Goal: Transaction & Acquisition: Subscribe to service/newsletter

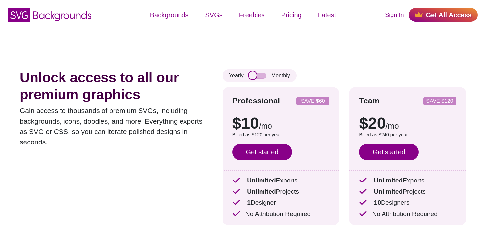
click at [259, 75] on input "checkbox" at bounding box center [258, 76] width 18 height 6
checkbox input "true"
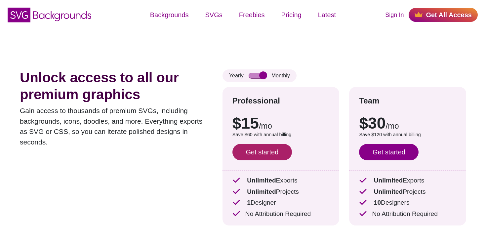
click at [269, 156] on link "Get started" at bounding box center [263, 152] width 60 height 17
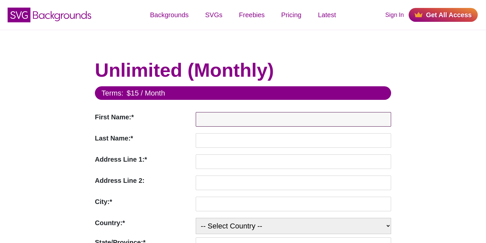
click at [225, 121] on input "First Name:*" at bounding box center [293, 119] width 195 height 15
type input "Stefan"
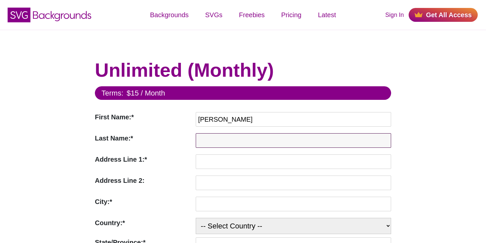
type input "Ciobanu"
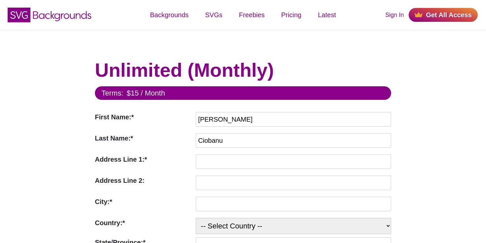
type input "254 Chapman Rd"
type input "Ste 208 #10042"
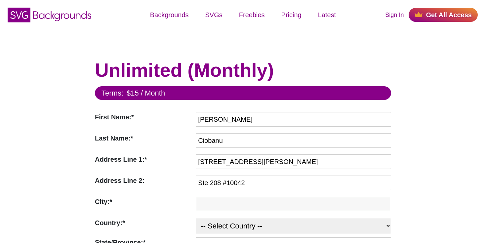
type input "Newark"
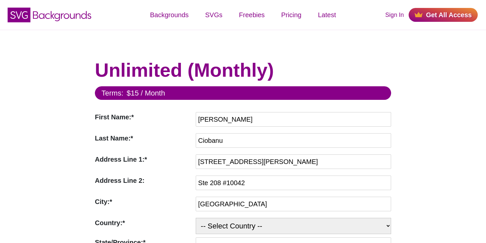
select select "US"
type input "19702"
type input "Topfed Inc"
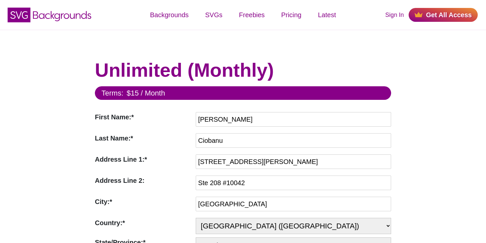
select select "DE"
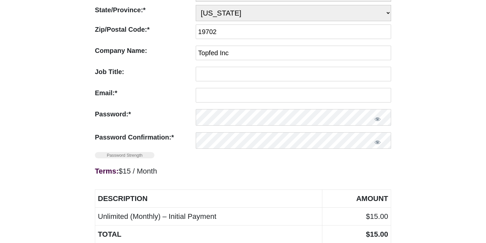
scroll to position [227, 0]
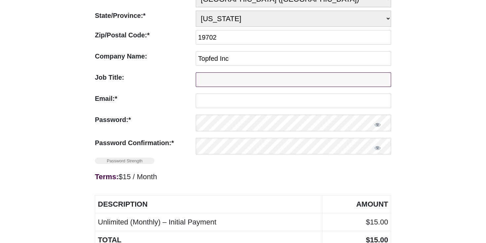
click at [237, 81] on input "Job Title:" at bounding box center [293, 79] width 195 height 15
type input "Software Enginer"
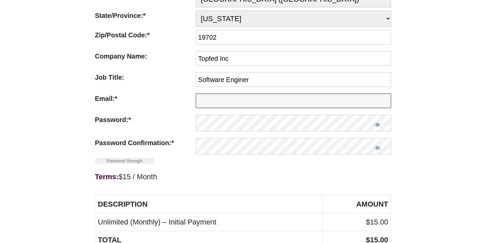
click at [235, 102] on input "Email:*" at bounding box center [293, 101] width 195 height 15
type input "stefan002377@gmail.com"
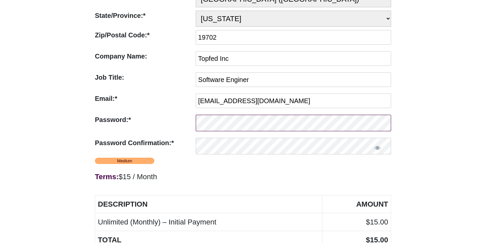
click at [177, 123] on div "Password:* Invalid Password" at bounding box center [243, 125] width 296 height 20
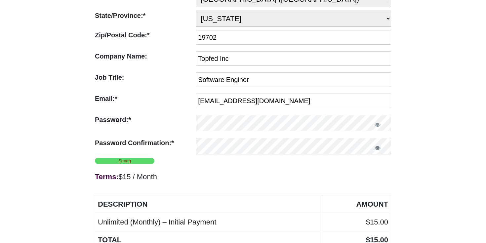
click at [377, 148] on span "Show password" at bounding box center [377, 148] width 7 height 7
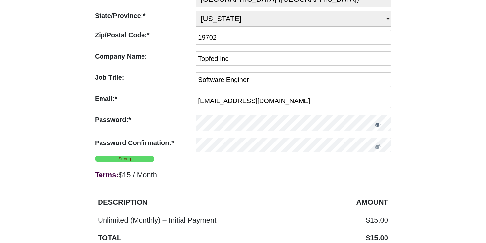
click at [378, 125] on span "Show password" at bounding box center [377, 124] width 7 height 7
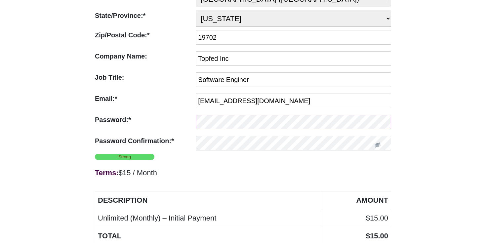
click at [186, 123] on div "Password:* Invalid Password" at bounding box center [243, 124] width 296 height 18
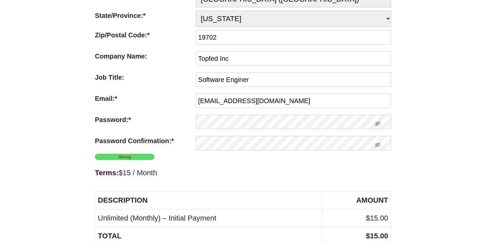
click at [266, 158] on div "Strong" at bounding box center [243, 157] width 296 height 6
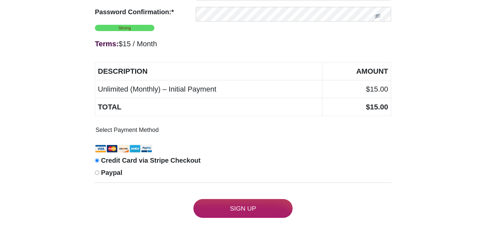
scroll to position [363, 0]
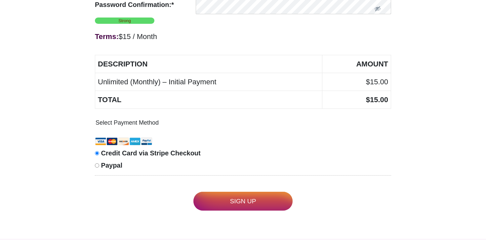
click at [240, 201] on input "Sign Up" at bounding box center [242, 201] width 99 height 19
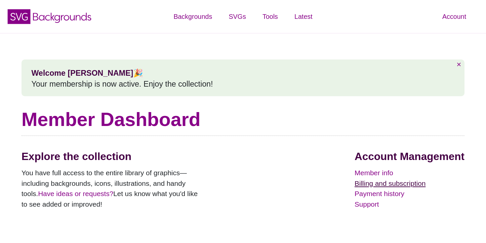
click at [383, 183] on link "Billing and subscription" at bounding box center [410, 183] width 110 height 11
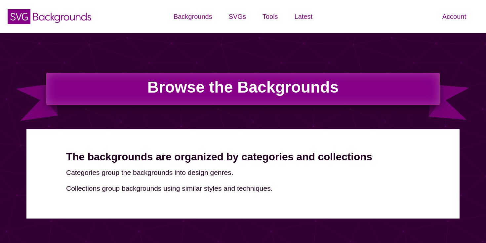
click at [242, 91] on h1 "Browse the Backgrounds" at bounding box center [243, 89] width 394 height 32
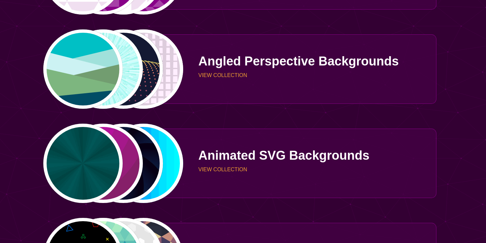
scroll to position [698, 0]
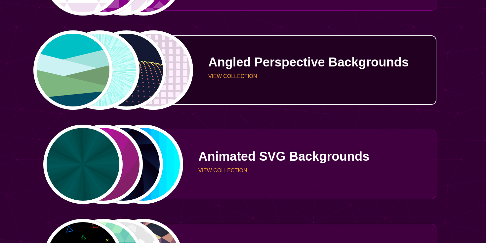
click at [230, 79] on p "VIEW COLLECTION" at bounding box center [319, 76] width 223 height 5
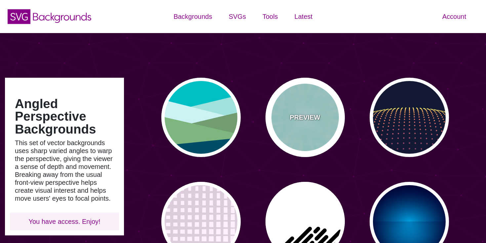
type input "#450057"
type input "#FFFFFF"
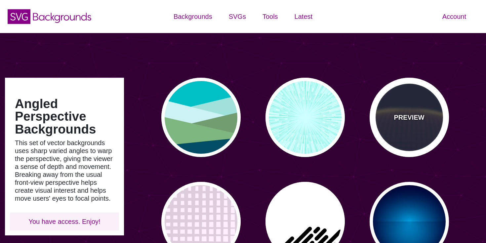
click at [398, 129] on div "PREVIEW" at bounding box center [409, 117] width 79 height 79
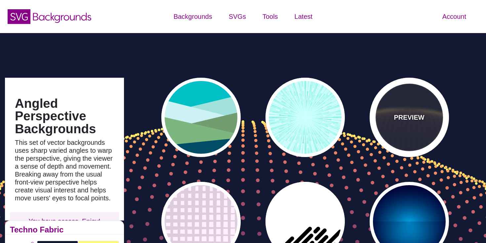
type input "#141933"
type input "#FFFF77"
type input "0"
type input "5"
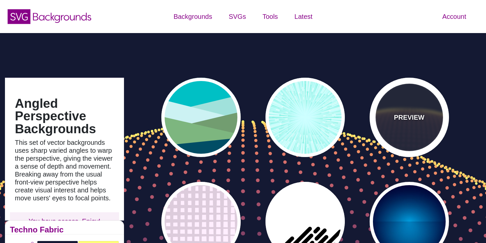
type input "0"
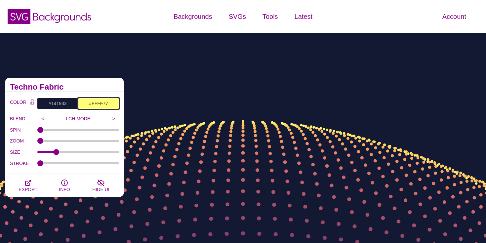
click at [95, 103] on input "#FFFF77" at bounding box center [98, 103] width 41 height 11
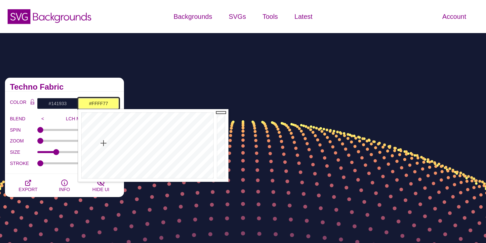
click at [109, 103] on input "#FFFF77" at bounding box center [98, 103] width 41 height 11
drag, startPoint x: 111, startPoint y: 103, endPoint x: 82, endPoint y: 103, distance: 29.1
click at [82, 103] on input "#FFFF77" at bounding box center [98, 103] width 41 height 11
paste input "00663c"
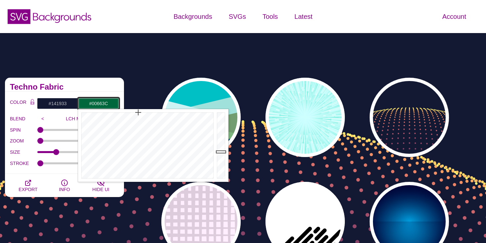
type input "#00663C"
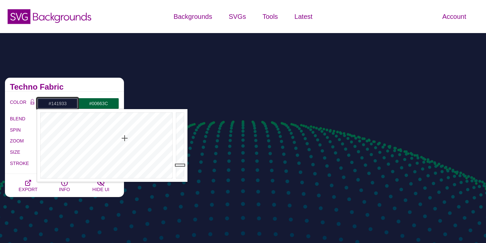
click at [63, 103] on input "#141933" at bounding box center [57, 103] width 41 height 11
drag, startPoint x: 122, startPoint y: 140, endPoint x: 43, endPoint y: 186, distance: 91.7
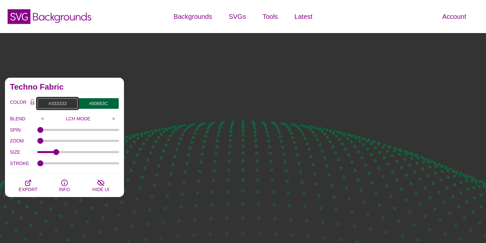
click at [58, 104] on input "#333333" at bounding box center [57, 103] width 41 height 11
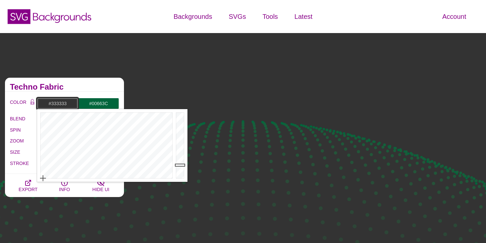
click at [58, 104] on input "#333333" at bounding box center [57, 103] width 41 height 11
click at [61, 103] on input "#333333" at bounding box center [57, 103] width 41 height 11
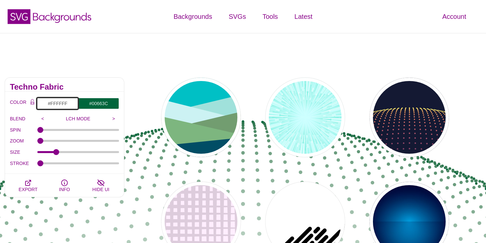
click at [61, 103] on input "#FFFFFF" at bounding box center [57, 103] width 41 height 11
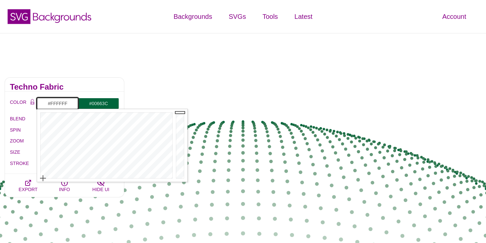
paste input "000000"
type input "#000000"
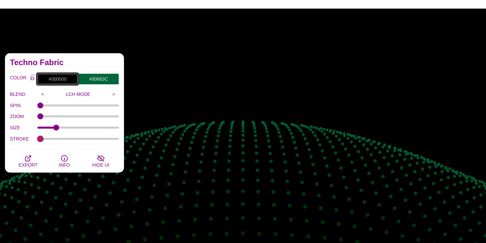
scroll to position [24, 0]
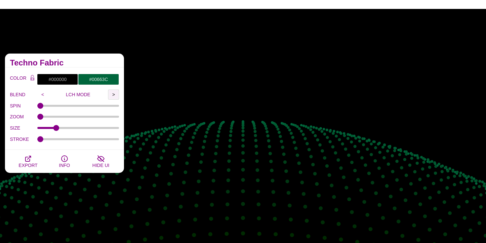
click at [114, 93] on input ">" at bounding box center [113, 95] width 11 height 10
click at [112, 97] on input ">" at bounding box center [113, 95] width 11 height 10
click at [42, 96] on input "<" at bounding box center [42, 95] width 11 height 10
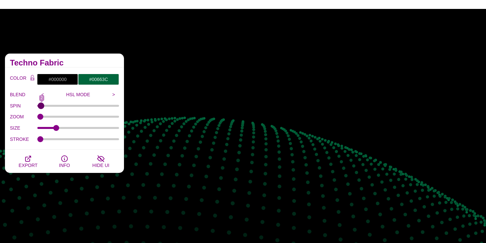
type input "0"
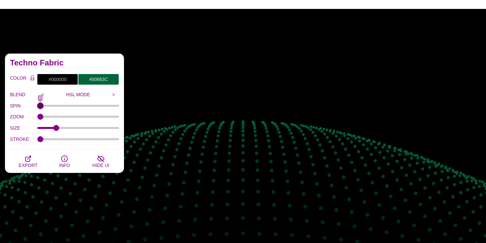
drag, startPoint x: 42, startPoint y: 105, endPoint x: 36, endPoint y: 106, distance: 5.7
click at [37, 106] on input "SPIN" at bounding box center [78, 106] width 82 height 3
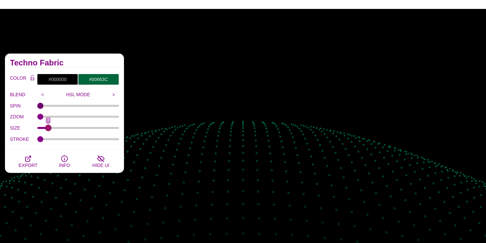
drag, startPoint x: 55, startPoint y: 128, endPoint x: 46, endPoint y: 128, distance: 8.6
type input "3"
click at [46, 128] on input "SIZE" at bounding box center [78, 128] width 82 height 3
type input "0.6"
click at [42, 141] on input "STROKE" at bounding box center [78, 139] width 82 height 3
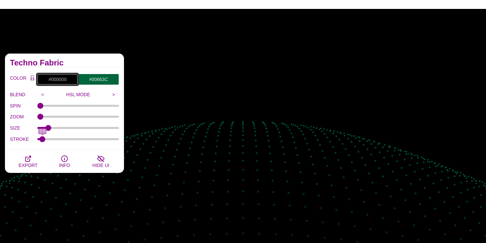
click at [56, 79] on input "#000000" at bounding box center [57, 79] width 41 height 11
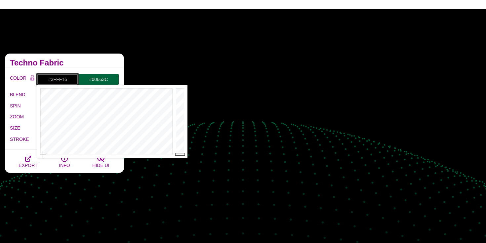
click at [81, 94] on div at bounding box center [105, 121] width 137 height 73
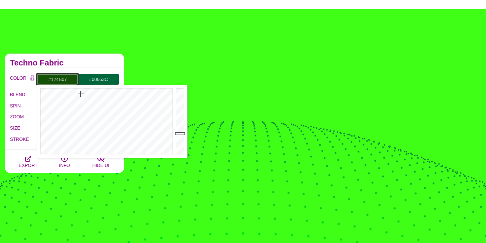
drag, startPoint x: 181, startPoint y: 89, endPoint x: 184, endPoint y: 135, distance: 46.0
click at [184, 135] on div at bounding box center [180, 121] width 13 height 73
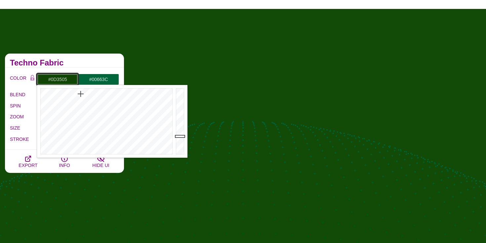
drag, startPoint x: 182, startPoint y: 135, endPoint x: 182, endPoint y: 140, distance: 5.6
click at [182, 140] on div at bounding box center [180, 121] width 13 height 73
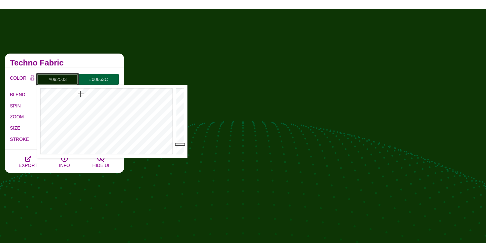
drag, startPoint x: 182, startPoint y: 140, endPoint x: 182, endPoint y: 145, distance: 4.3
click at [182, 145] on div at bounding box center [180, 121] width 13 height 73
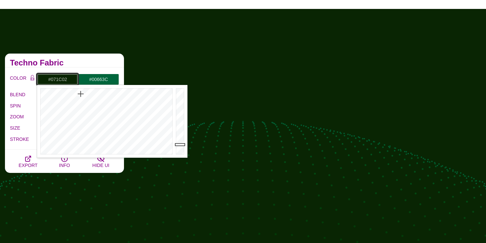
click at [182, 147] on div at bounding box center [180, 121] width 13 height 73
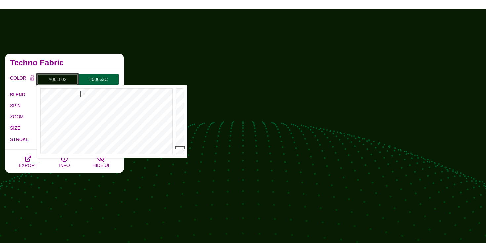
click at [183, 148] on div at bounding box center [180, 121] width 13 height 73
click at [183, 150] on div at bounding box center [180, 121] width 13 height 73
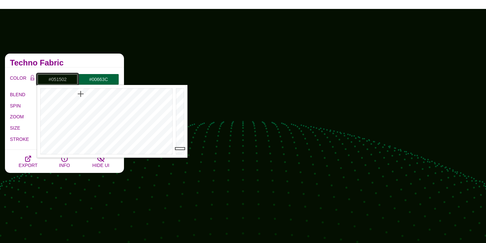
click at [183, 149] on div at bounding box center [180, 121] width 13 height 73
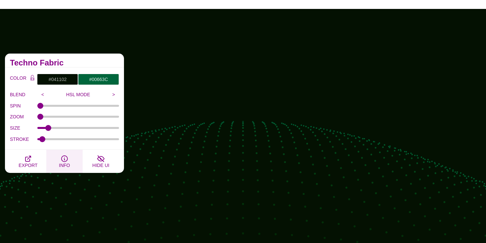
click at [49, 167] on button "INFO" at bounding box center [64, 161] width 36 height 23
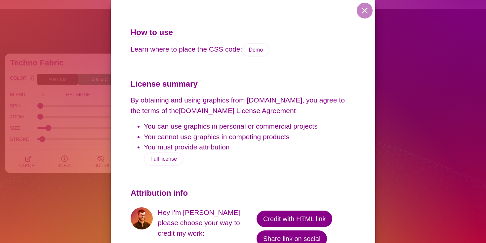
click at [47, 190] on div "How to use Learn where to place the CSS code: Demo License summary By obtaining…" at bounding box center [243, 121] width 486 height 243
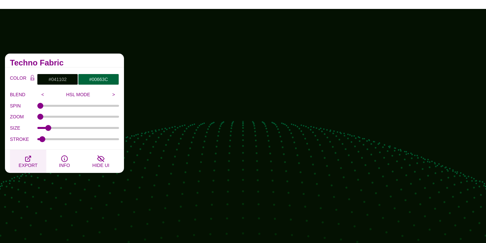
click at [28, 163] on span "EXPORT" at bounding box center [28, 165] width 19 height 5
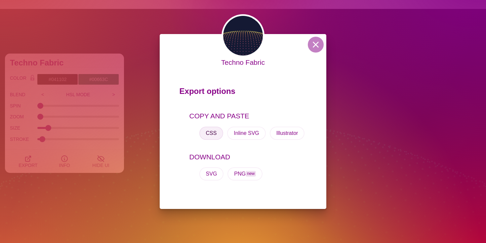
click at [210, 136] on button "CSS" at bounding box center [211, 133] width 24 height 13
click at [247, 135] on button "Inline SVG" at bounding box center [246, 133] width 38 height 13
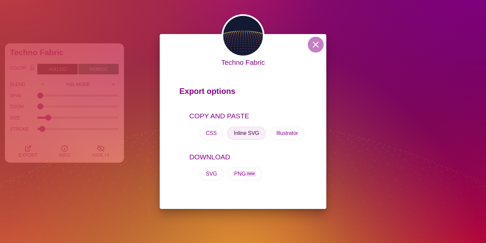
scroll to position [27, 0]
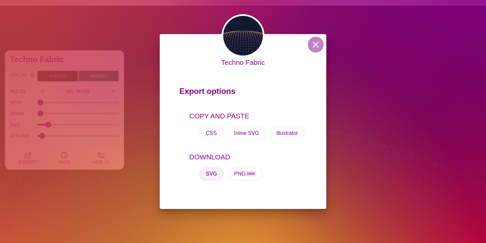
click at [213, 174] on button "SVG" at bounding box center [211, 173] width 24 height 13
click at [214, 97] on p "Export options" at bounding box center [243, 93] width 127 height 19
click at [320, 42] on button at bounding box center [316, 45] width 16 height 16
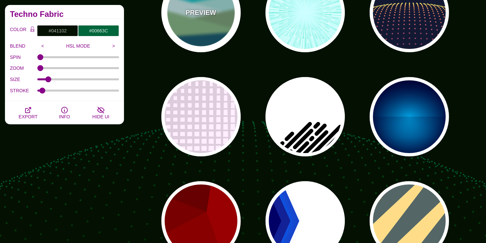
scroll to position [120, 0]
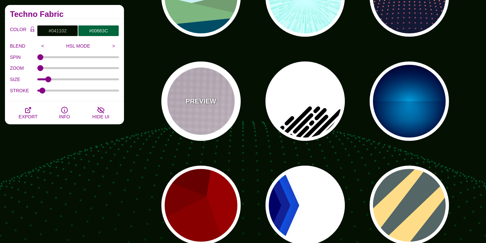
click at [203, 112] on div "PREVIEW" at bounding box center [200, 101] width 79 height 79
type input "#FFEEFF"
type input "#DDCCDD"
type input "0"
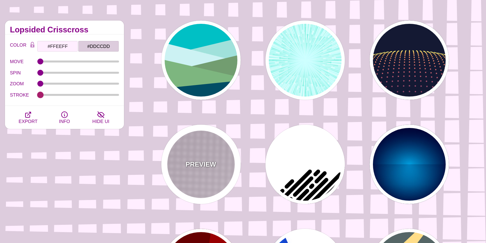
scroll to position [57, 0]
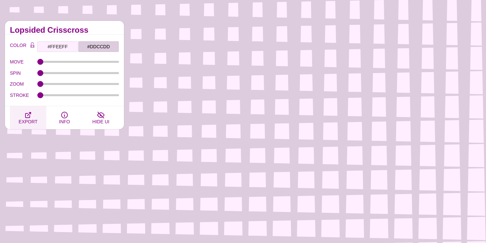
click at [29, 119] on span "EXPORT" at bounding box center [28, 121] width 19 height 5
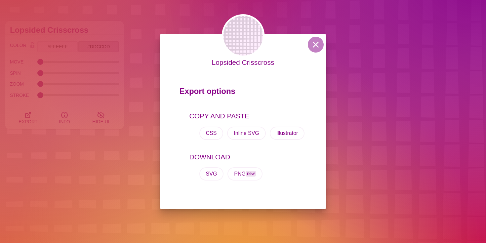
click at [204, 93] on p "Export options" at bounding box center [243, 93] width 127 height 19
drag, startPoint x: 219, startPoint y: 63, endPoint x: 280, endPoint y: 67, distance: 61.3
click at [280, 67] on div "Lopsided Crisscross Export options COPY AND PASTE CSS Inline SVG Illustrator DO…" at bounding box center [243, 121] width 167 height 175
click at [275, 96] on p "Export options" at bounding box center [243, 93] width 127 height 19
click at [246, 134] on button "Inline SVG" at bounding box center [246, 133] width 38 height 13
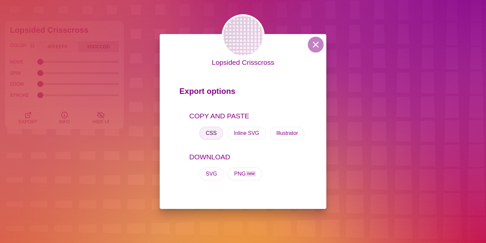
click at [215, 133] on button "CSS" at bounding box center [211, 133] width 24 height 13
click at [146, 65] on div "Lopsided Crisscross Export options COPY AND PASTE CSS Inline SVG Illustrator DO…" at bounding box center [243, 121] width 486 height 243
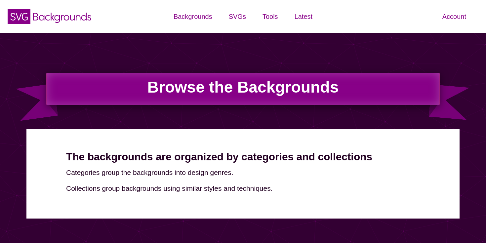
scroll to position [698, 0]
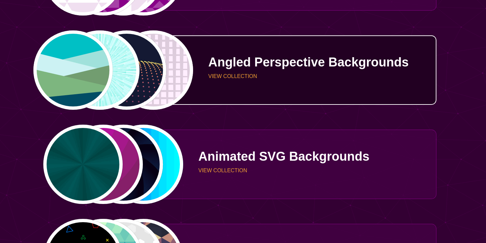
click at [275, 77] on p "VIEW COLLECTION" at bounding box center [319, 76] width 223 height 5
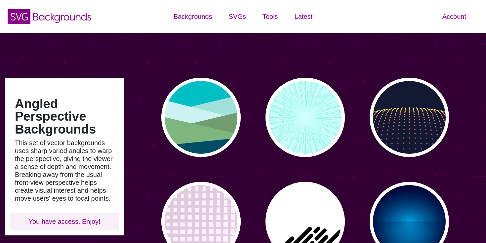
type input "#450057"
type input "#FFFFFF"
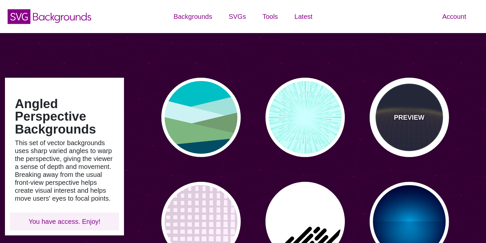
click at [403, 130] on div "PREVIEW" at bounding box center [409, 117] width 79 height 79
type input "#141933"
type input "#FFFF77"
type input "0"
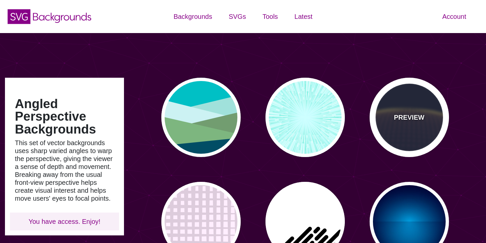
type input "5"
type input "0"
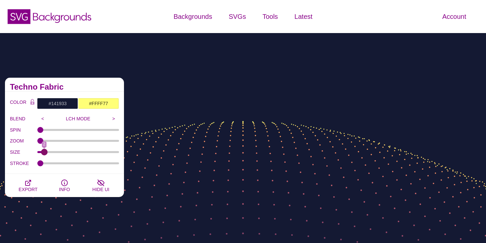
drag, startPoint x: 55, startPoint y: 153, endPoint x: 45, endPoint y: 154, distance: 10.3
type input "2"
click at [45, 153] on input "SIZE" at bounding box center [78, 152] width 82 height 3
click at [61, 105] on input "#141933" at bounding box center [57, 103] width 41 height 11
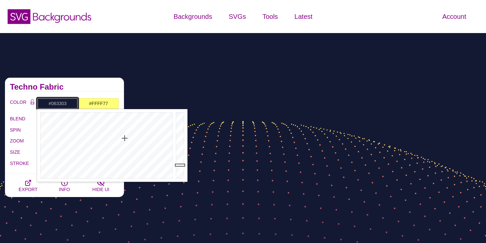
click at [83, 116] on div at bounding box center [105, 145] width 137 height 73
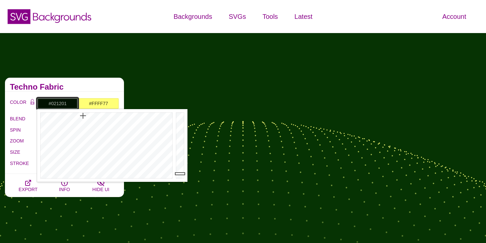
drag, startPoint x: 184, startPoint y: 165, endPoint x: 184, endPoint y: 174, distance: 8.9
click at [184, 174] on div at bounding box center [180, 145] width 13 height 73
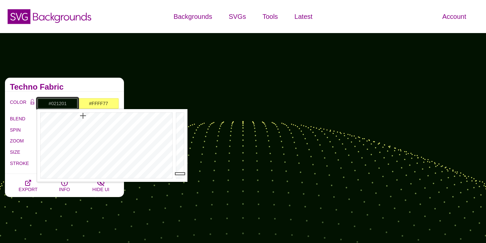
type input "#021101"
click at [184, 174] on div at bounding box center [180, 145] width 13 height 73
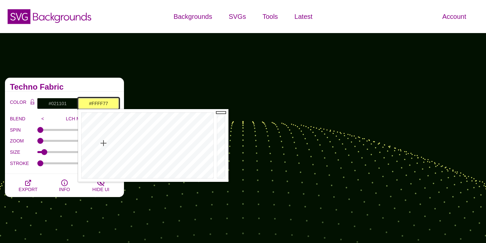
drag, startPoint x: 109, startPoint y: 102, endPoint x: 83, endPoint y: 102, distance: 26.8
click at [83, 102] on input "#FFFF77" at bounding box center [98, 103] width 41 height 11
paste input "00663c"
type input "#00663C"
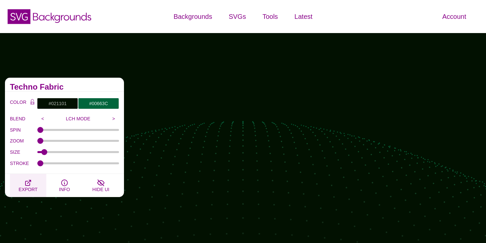
click at [30, 187] on span "EXPORT" at bounding box center [28, 189] width 19 height 5
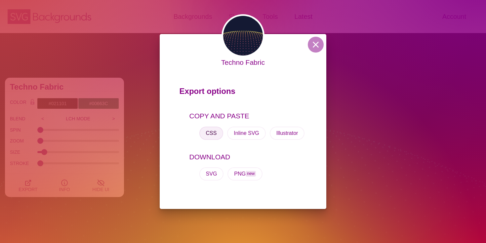
click at [209, 131] on button "CSS" at bounding box center [211, 133] width 24 height 13
click at [315, 44] on button at bounding box center [316, 45] width 16 height 16
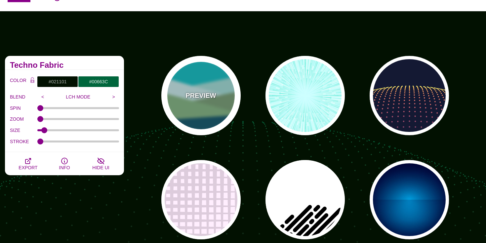
scroll to position [23, 0]
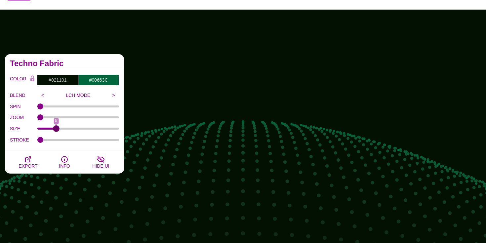
drag, startPoint x: 45, startPoint y: 128, endPoint x: 56, endPoint y: 130, distance: 10.4
type input "5"
click at [56, 130] on input "SIZE" at bounding box center [78, 128] width 82 height 3
click at [30, 165] on span "EXPORT" at bounding box center [28, 165] width 19 height 5
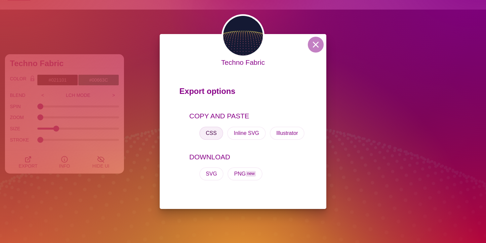
click at [207, 131] on button "CSS" at bounding box center [211, 133] width 24 height 13
click at [316, 47] on button at bounding box center [316, 45] width 16 height 16
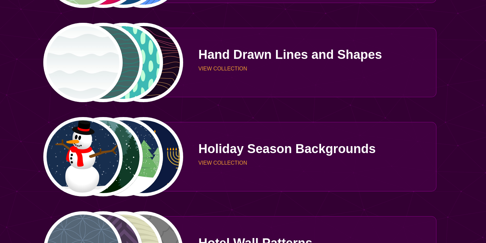
scroll to position [1464, 0]
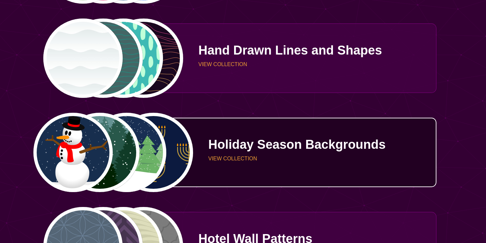
click at [271, 148] on p "Holiday Season Backgrounds" at bounding box center [319, 144] width 223 height 13
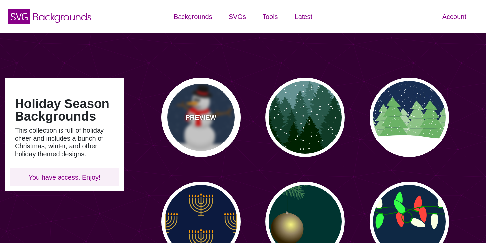
type input "#450057"
type input "#FFFFFF"
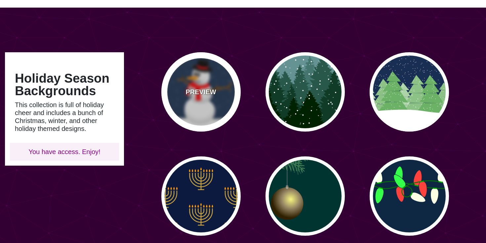
scroll to position [26, 0]
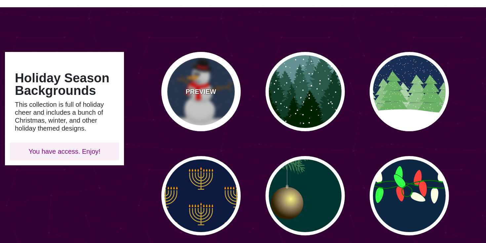
click at [185, 95] on div "PREVIEW" at bounding box center [200, 91] width 79 height 79
type input "#182E4E"
type input "#FF0000"
type input "#7A4810"
type input "20"
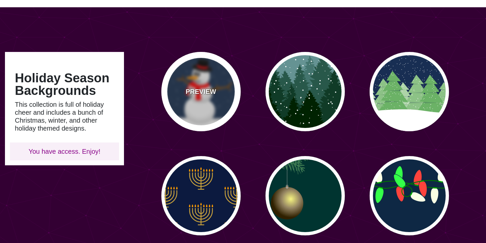
type input "10"
type input "0"
type input "0.25"
type input "0.5"
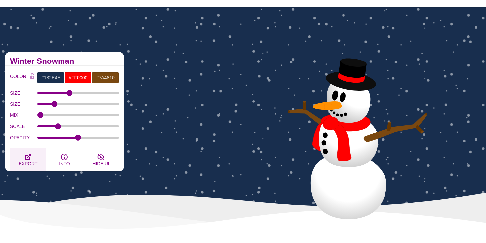
click at [29, 163] on span "EXPORT" at bounding box center [28, 163] width 19 height 5
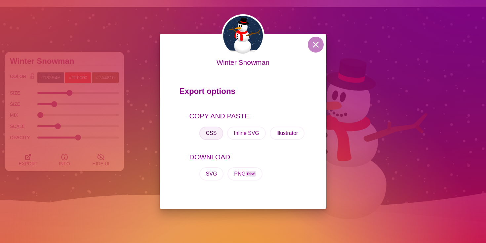
click at [212, 133] on button "CSS" at bounding box center [211, 133] width 24 height 13
click at [314, 47] on button at bounding box center [316, 45] width 16 height 16
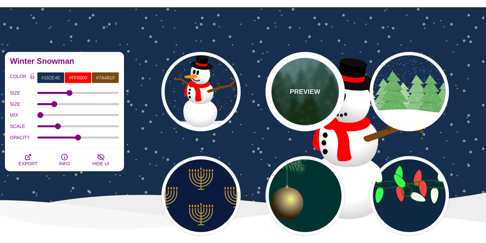
click at [304, 88] on p "PREVIEW" at bounding box center [305, 92] width 30 height 10
type input "#659393"
type input "#002200"
type input "#FFFFFF"
type input "0"
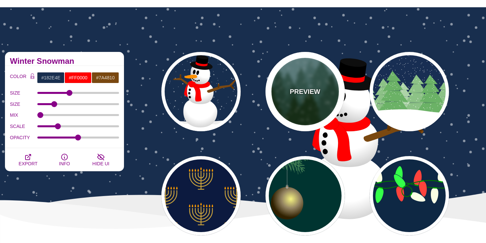
type input "20"
type input "10"
type input "0"
type input "0.25"
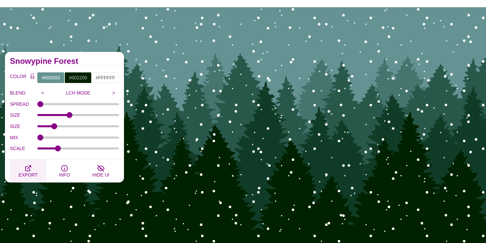
click at [36, 170] on button "EXPORT" at bounding box center [28, 170] width 36 height 23
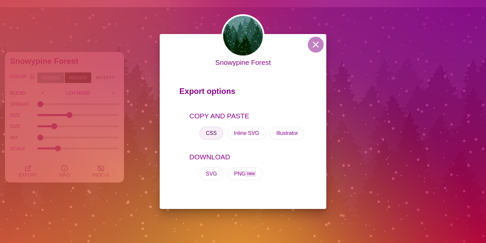
click at [208, 134] on button "CSS" at bounding box center [211, 133] width 24 height 13
click at [319, 45] on button at bounding box center [316, 45] width 16 height 16
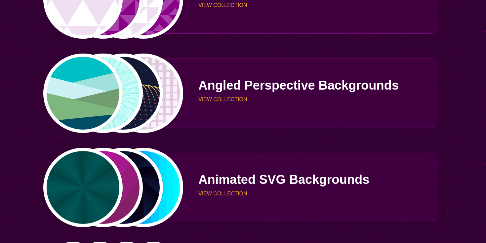
scroll to position [641, 0]
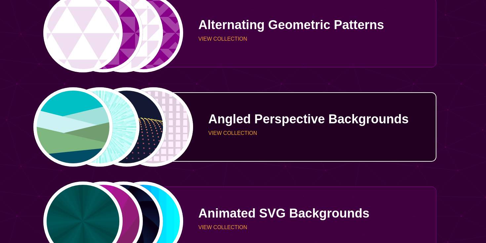
click at [290, 105] on div "Angled Perspective Backgrounds VIEW COLLECTION" at bounding box center [310, 127] width 253 height 48
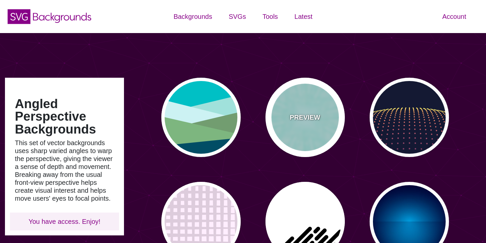
type input "#450057"
type input "#FFFFFF"
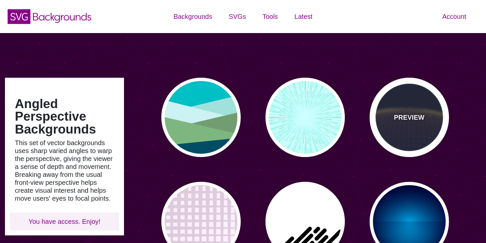
click at [381, 116] on div "PREVIEW" at bounding box center [409, 117] width 79 height 79
type input "#141933"
type input "#FFFF77"
type input "0"
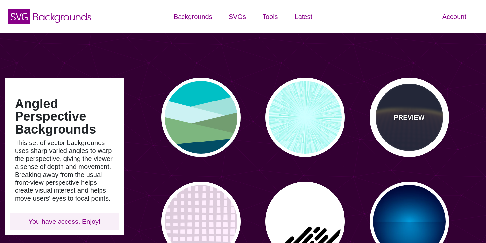
type input "5"
type input "0"
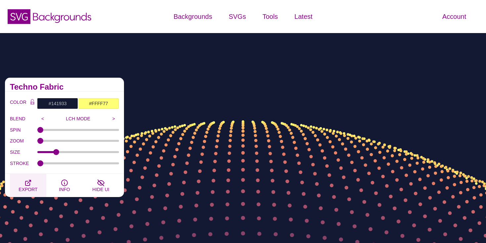
click at [24, 185] on button "EXPORT" at bounding box center [28, 185] width 36 height 23
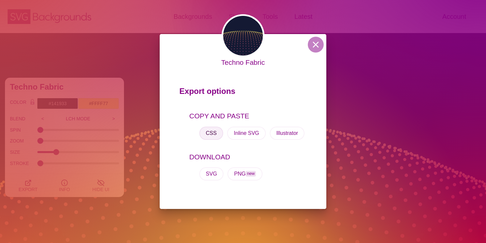
click at [204, 134] on button "CSS" at bounding box center [211, 133] width 24 height 13
click at [147, 180] on div "Techno Fabric Export options COPY AND PASTE CSS Inline SVG Illustrator DOWNLOAD…" at bounding box center [243, 121] width 486 height 243
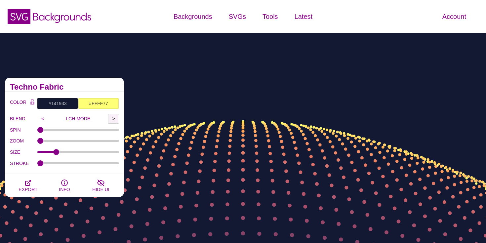
click at [113, 119] on input ">" at bounding box center [113, 119] width 11 height 10
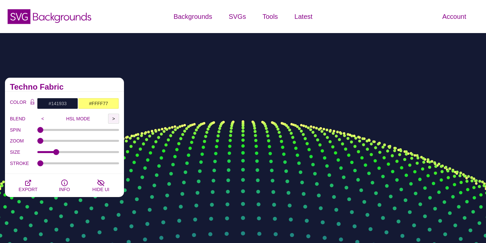
click at [113, 119] on input ">" at bounding box center [113, 119] width 11 height 10
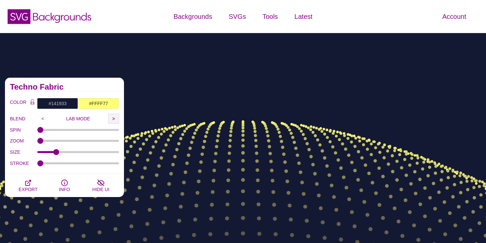
click at [113, 119] on input ">" at bounding box center [113, 119] width 11 height 10
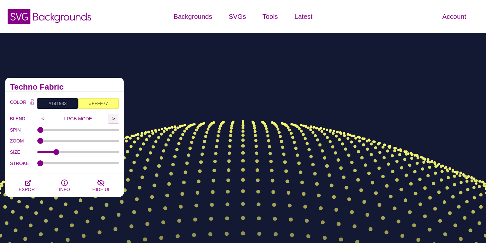
click at [113, 119] on input ">" at bounding box center [113, 119] width 11 height 10
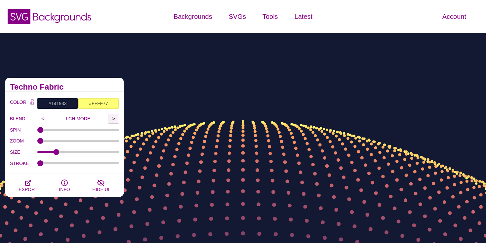
click at [113, 119] on input ">" at bounding box center [113, 119] width 11 height 10
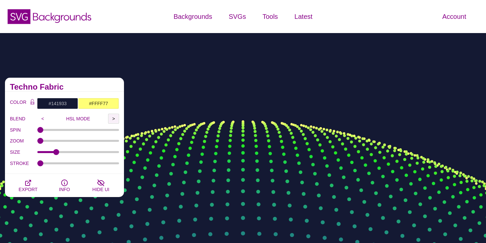
click at [113, 119] on input ">" at bounding box center [113, 119] width 11 height 10
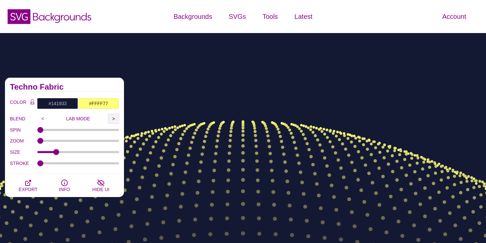
click at [113, 119] on input ">" at bounding box center [113, 119] width 11 height 10
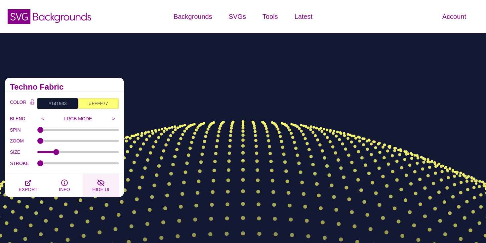
click at [103, 184] on icon "button" at bounding box center [101, 183] width 8 height 8
click at [65, 185] on icon "button" at bounding box center [65, 183] width 8 height 8
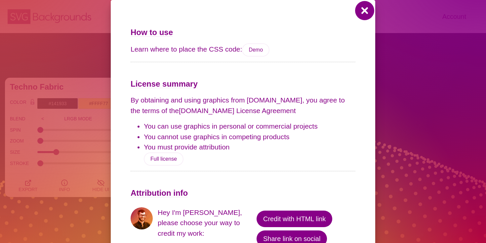
click at [362, 10] on button at bounding box center [365, 11] width 16 height 16
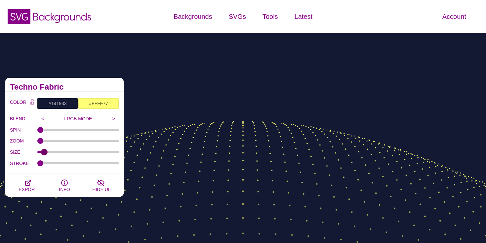
drag, startPoint x: 56, startPoint y: 153, endPoint x: 44, endPoint y: 154, distance: 11.7
type input "2"
click at [44, 153] on input "SIZE" at bounding box center [78, 152] width 82 height 3
type input "0"
drag, startPoint x: 40, startPoint y: 162, endPoint x: 26, endPoint y: 167, distance: 15.1
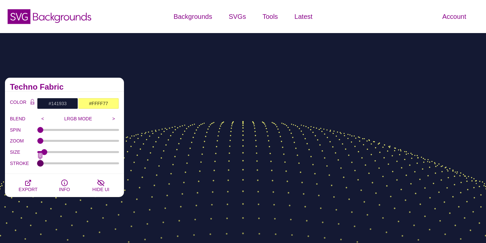
click at [37, 165] on input "STROKE" at bounding box center [78, 163] width 82 height 3
click at [32, 103] on icon "Color Lock" at bounding box center [32, 103] width 4 height 3
click at [31, 102] on icon "Color Lock" at bounding box center [32, 102] width 3 height 4
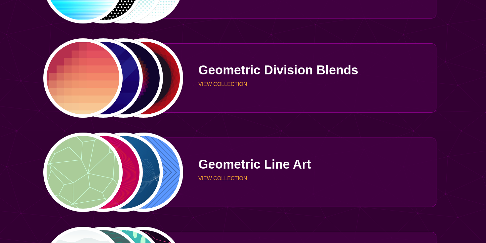
scroll to position [1210, 0]
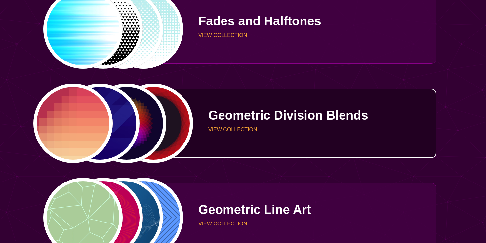
click at [281, 135] on div "Geometric Division Blends VIEW COLLECTION" at bounding box center [310, 123] width 253 height 48
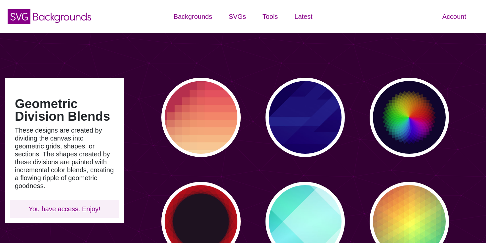
type input "#450057"
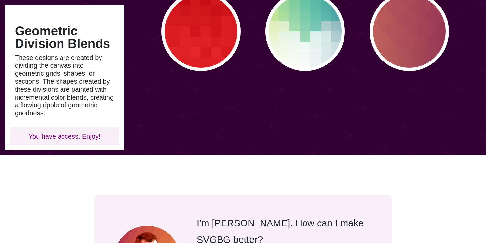
scroll to position [518, 0]
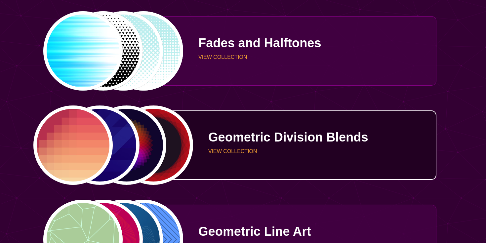
scroll to position [1122, 0]
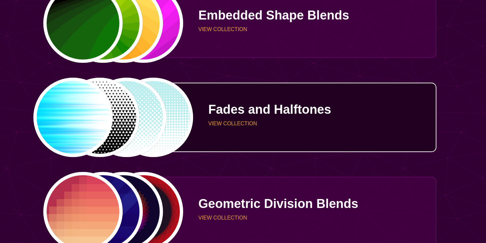
click at [267, 103] on p "Fades and Halftones" at bounding box center [319, 109] width 223 height 13
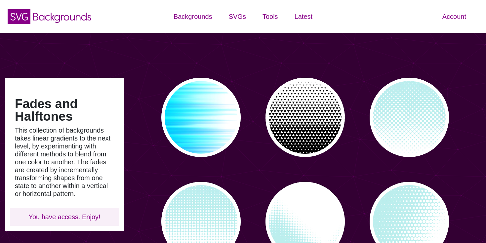
type input "#450057"
type input "#FFFFFF"
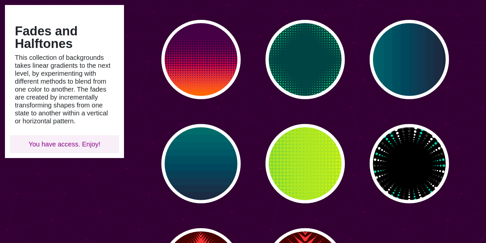
scroll to position [274, 0]
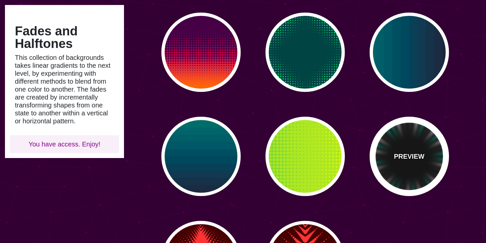
click at [408, 151] on div "PREVIEW" at bounding box center [409, 156] width 79 height 79
type input "#000000"
type input "#00CCAA"
type input "#333333"
type input "0"
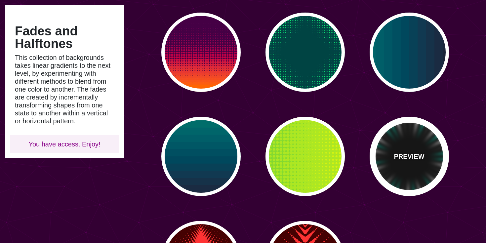
type input "0"
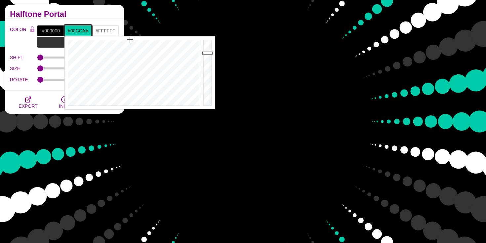
click at [80, 32] on input "#00CCAA" at bounding box center [77, 30] width 27 height 11
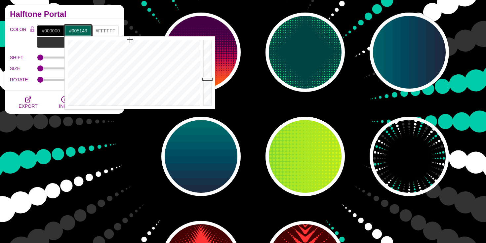
type input "#004F42"
drag, startPoint x: 209, startPoint y: 54, endPoint x: 209, endPoint y: 85, distance: 31.1
click at [209, 85] on div at bounding box center [208, 72] width 13 height 73
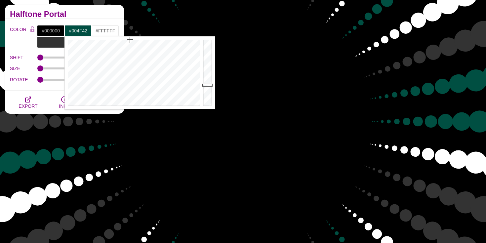
click at [58, 140] on div "Fades and Halftones This collection of backgrounds takes linear gradients to th…" at bounding box center [64, 132] width 129 height 506
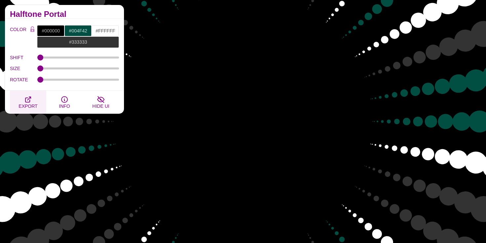
click at [30, 104] on span "EXPORT" at bounding box center [28, 106] width 19 height 5
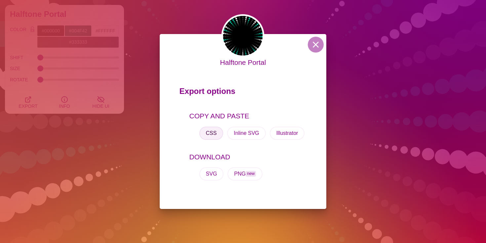
click at [213, 134] on button "CSS" at bounding box center [211, 133] width 24 height 13
click at [308, 41] on div "Halftone Portal Export options COPY AND PASTE CSS Inline SVG Illustrator DOWNLO…" at bounding box center [243, 121] width 167 height 175
click at [317, 44] on button at bounding box center [316, 45] width 16 height 16
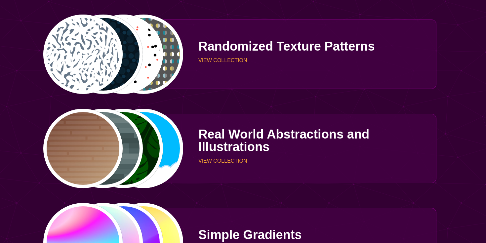
scroll to position [1851, 0]
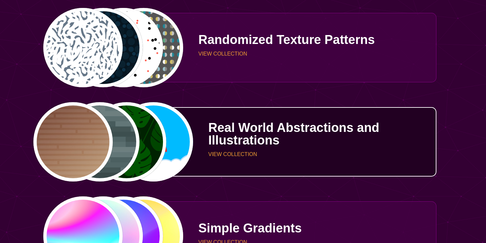
click at [193, 122] on div "Real World Abstractions and Illustrations VIEW COLLECTION" at bounding box center [310, 141] width 253 height 61
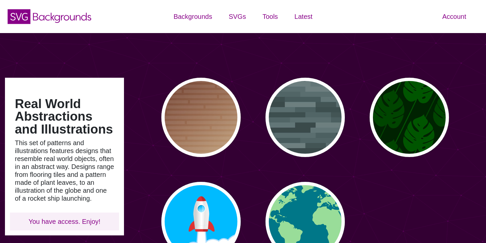
type input "#450057"
type input "#FFFFFF"
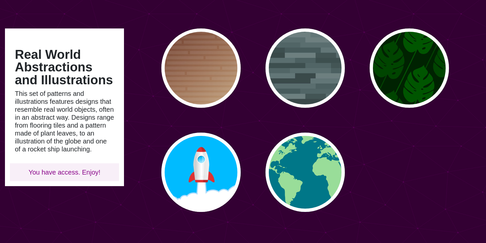
scroll to position [70, 0]
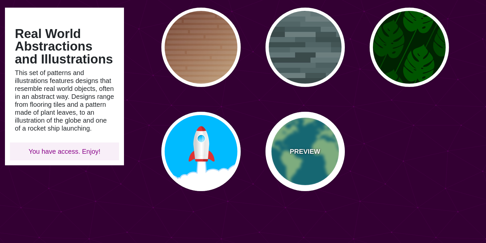
click at [303, 151] on p "PREVIEW" at bounding box center [305, 152] width 30 height 10
type input "#007788"
type input "#99DD99"
type input "0"
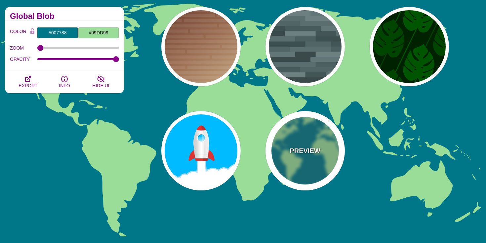
scroll to position [71, 0]
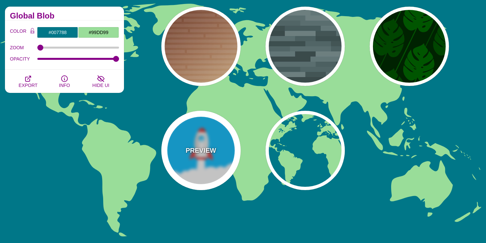
click at [200, 169] on div "PREVIEW" at bounding box center [200, 150] width 79 height 79
type input "#00BBFF"
type input "#FFFFFF"
type input "#DD3333"
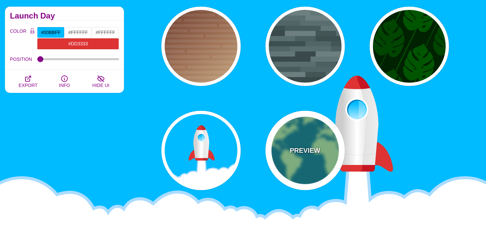
click at [281, 137] on div "PREVIEW" at bounding box center [305, 150] width 79 height 79
type input "#007788"
type input "#99DD99"
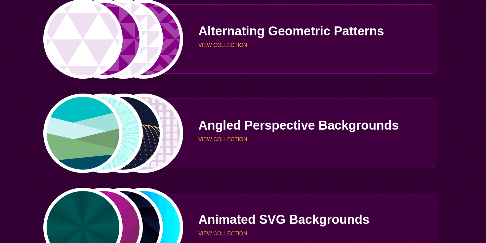
scroll to position [625, 0]
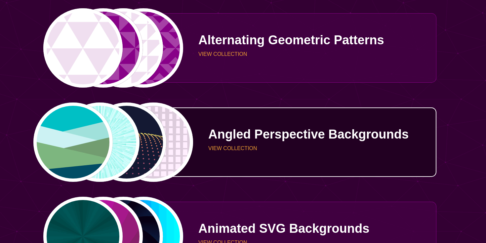
click at [252, 134] on p "Angled Perspective Backgrounds" at bounding box center [319, 134] width 223 height 13
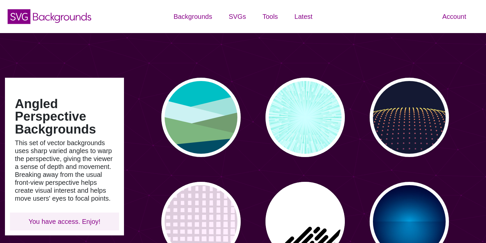
type input "#450057"
type input "#FFFFFF"
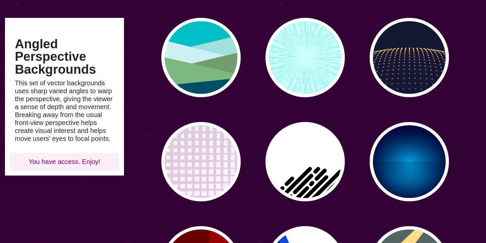
scroll to position [64, 0]
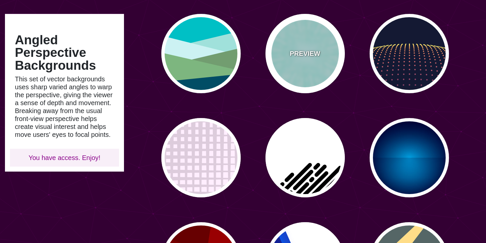
click at [315, 65] on div "PREVIEW" at bounding box center [305, 53] width 79 height 79
type input "#CCFFFF"
type input "#77EEDD"
type input "0"
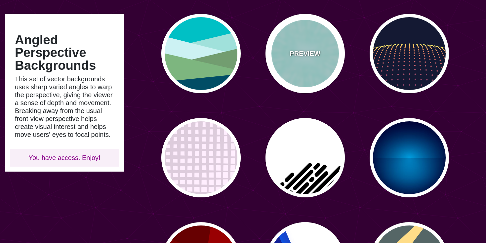
type input "0"
type input "0.5"
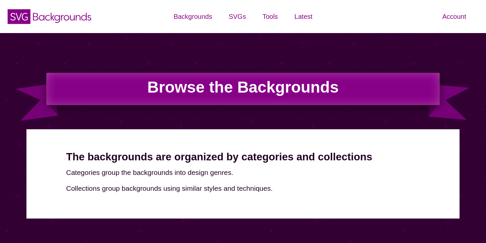
scroll to position [625, 0]
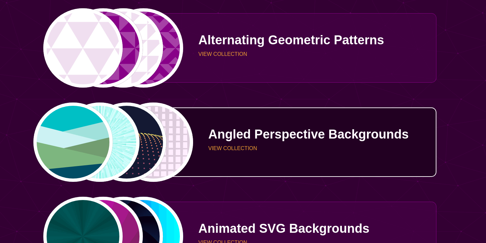
click at [239, 134] on p "Angled Perspective Backgrounds" at bounding box center [319, 134] width 223 height 13
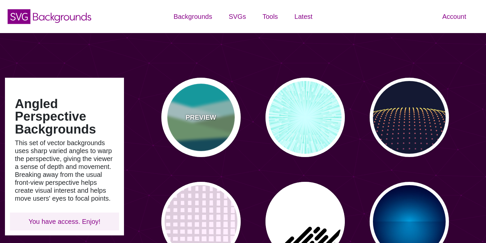
type input "#450057"
type input "#FFFFFF"
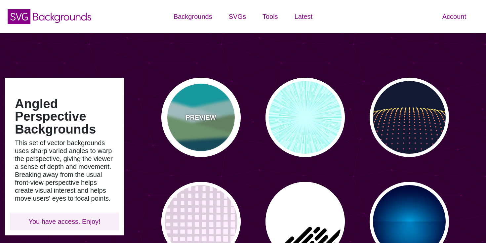
type input "#FFFFFF"
click at [203, 115] on p "PREVIEW" at bounding box center [201, 117] width 30 height 10
type input "#00BFC5"
type input "#A0E2DB"
type input "#CBF2F3"
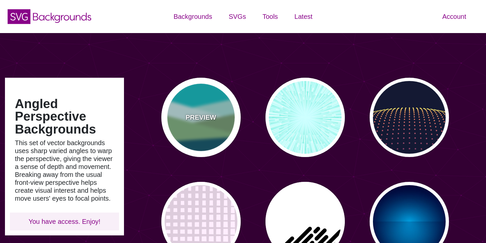
type input "#719D71"
type input "#7EB67E"
type input "#004D66"
type input "0"
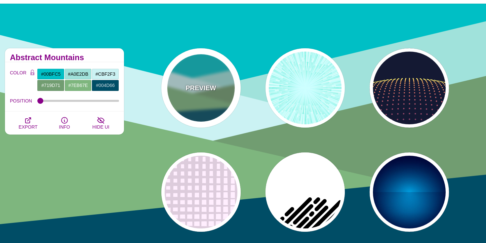
scroll to position [27, 0]
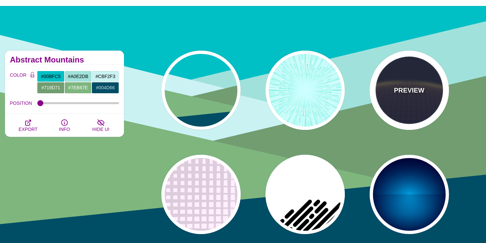
click at [406, 91] on p "PREVIEW" at bounding box center [409, 90] width 30 height 10
type input "#141933"
type input "#FFFF77"
type input "0"
type input "5"
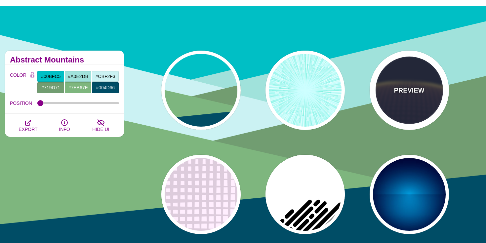
type input "0"
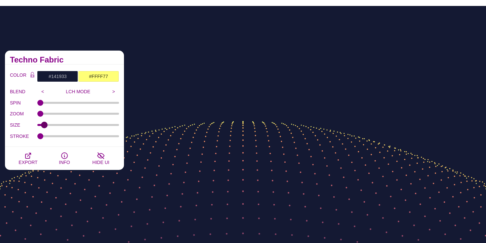
drag, startPoint x: 56, startPoint y: 125, endPoint x: 43, endPoint y: 125, distance: 12.9
type input "2"
click at [43, 125] on input "SIZE" at bounding box center [78, 125] width 82 height 3
click at [58, 74] on input "#141933" at bounding box center [57, 76] width 41 height 11
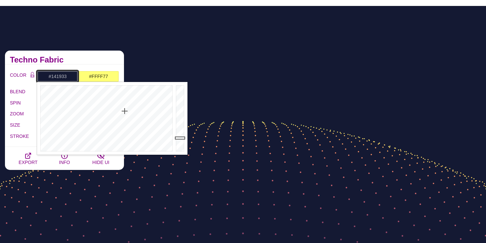
click at [56, 76] on input "#141933" at bounding box center [57, 76] width 41 height 11
paste input "f2421"
type input "#1F2421"
click at [83, 63] on div "Techno Fabric" at bounding box center [64, 58] width 119 height 14
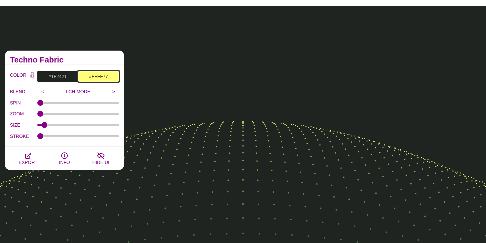
click at [100, 75] on input "#FFFF77" at bounding box center [98, 76] width 41 height 11
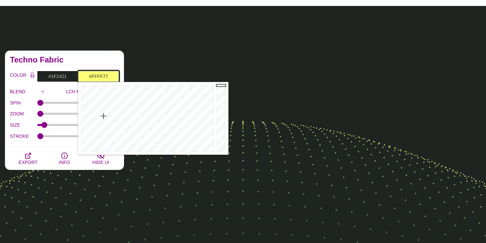
click at [97, 75] on input "#FFFF77" at bounding box center [98, 76] width 41 height 11
paste input "49a078"
type input "#49A078"
click at [112, 63] on div "Techno Fabric" at bounding box center [64, 58] width 119 height 14
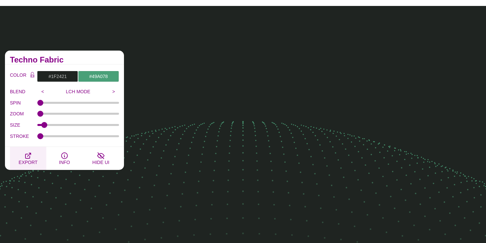
click at [22, 158] on button "EXPORT" at bounding box center [28, 158] width 36 height 23
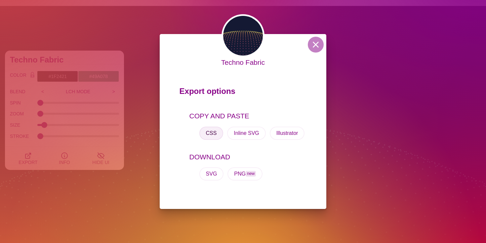
click at [211, 136] on button "CSS" at bounding box center [211, 133] width 24 height 13
click at [314, 45] on button at bounding box center [316, 45] width 16 height 16
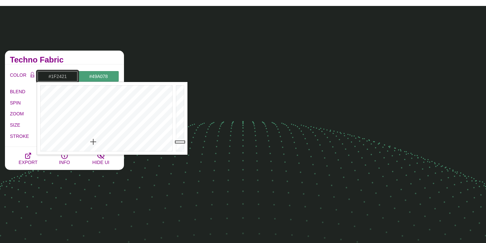
click at [60, 75] on input "#1F2421" at bounding box center [57, 76] width 41 height 11
paste input "efe7da"
click at [85, 64] on div "COLOR #EFE7DA #49A078 #CBF2F3 #719D71 #7EB67E #004D66 #777777 #888888 #999999 B…" at bounding box center [64, 105] width 119 height 82
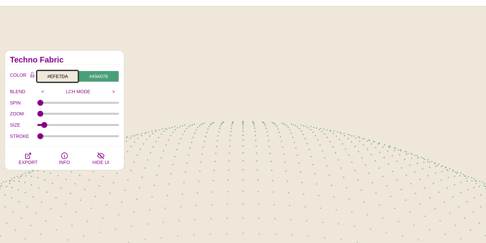
click at [60, 75] on input "#EFE7DA" at bounding box center [57, 76] width 41 height 11
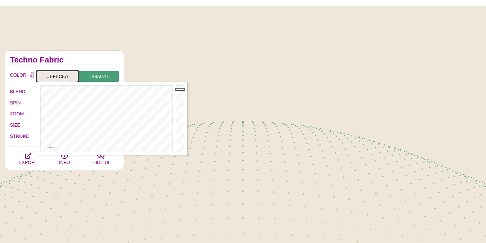
type input "#EFEDEB"
drag, startPoint x: 54, startPoint y: 146, endPoint x: 50, endPoint y: 150, distance: 6.1
click at [50, 150] on div at bounding box center [105, 118] width 137 height 73
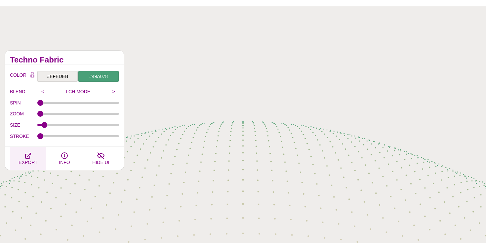
click at [34, 159] on button "EXPORT" at bounding box center [28, 158] width 36 height 23
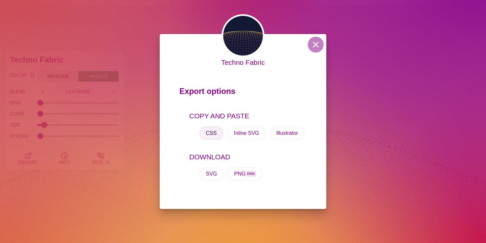
click at [211, 131] on button "CSS" at bounding box center [211, 133] width 24 height 13
click at [315, 44] on button at bounding box center [316, 45] width 16 height 16
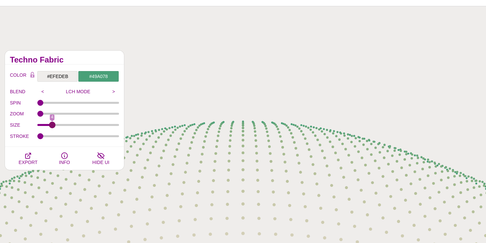
drag, startPoint x: 44, startPoint y: 125, endPoint x: 51, endPoint y: 125, distance: 6.9
type input "4"
click at [51, 125] on input "SIZE" at bounding box center [78, 125] width 82 height 3
click at [29, 158] on icon "button" at bounding box center [27, 155] width 5 height 5
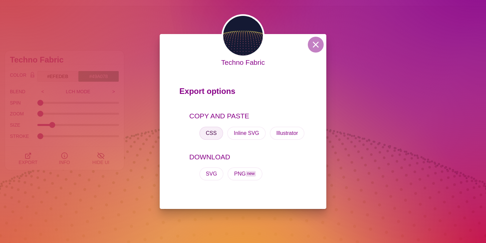
click at [210, 134] on button "CSS" at bounding box center [211, 133] width 24 height 13
click at [318, 43] on button at bounding box center [316, 45] width 16 height 16
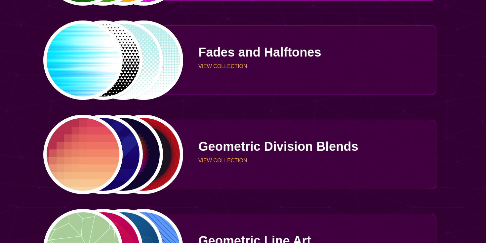
scroll to position [1199, 0]
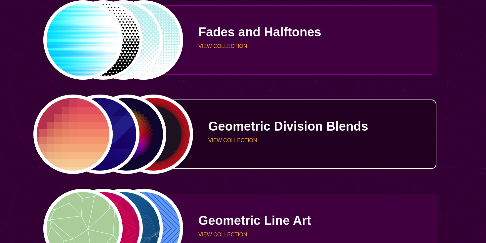
click at [288, 135] on div "Geometric Division Blends VIEW COLLECTION" at bounding box center [310, 134] width 253 height 48
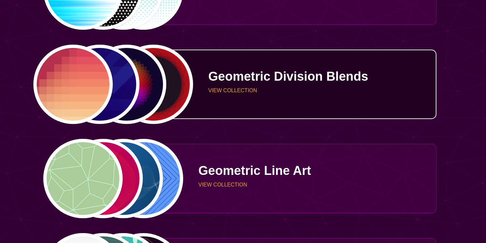
scroll to position [1264, 0]
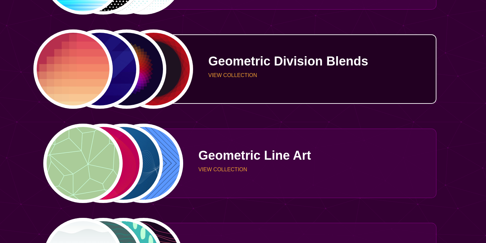
click at [227, 75] on p "VIEW COLLECTION" at bounding box center [319, 75] width 223 height 5
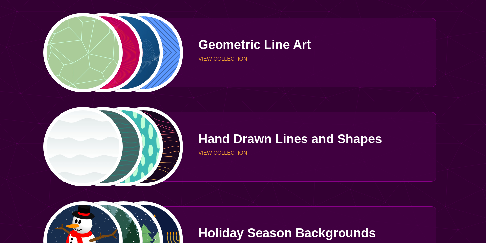
scroll to position [1387, 0]
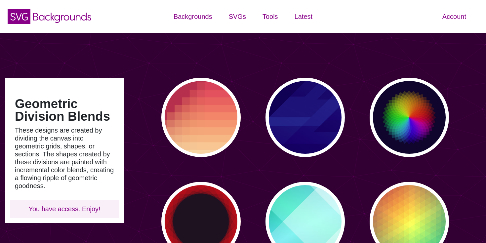
type input "#450057"
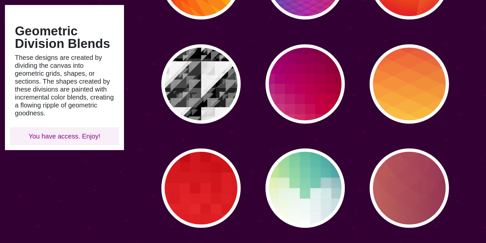
scroll to position [337, 0]
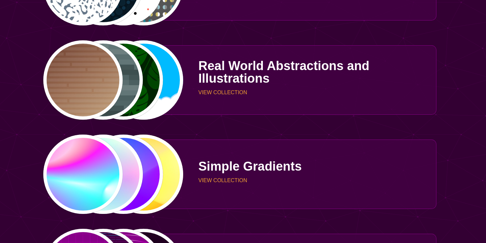
scroll to position [1911, 0]
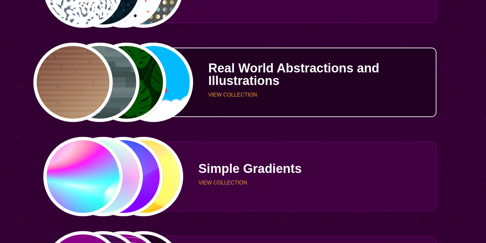
click at [274, 91] on div "Real World Abstractions and Illustrations VIEW COLLECTION" at bounding box center [310, 82] width 253 height 61
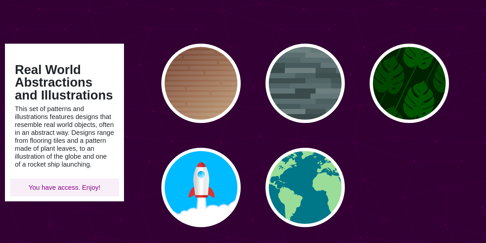
type input "#450057"
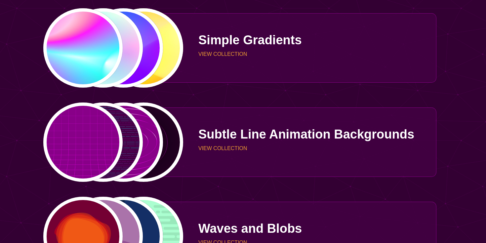
scroll to position [2037, 0]
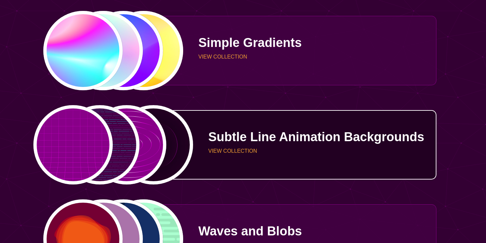
click at [250, 137] on p "Subtle Line Animation Backgrounds" at bounding box center [319, 137] width 223 height 13
click at [243, 150] on p "VIEW COLLECTION" at bounding box center [319, 151] width 223 height 5
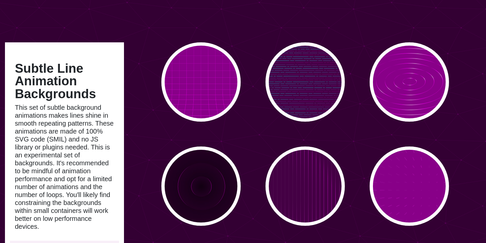
scroll to position [34, 0]
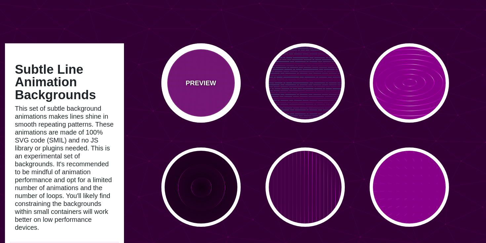
click at [209, 93] on div "PREVIEW" at bounding box center [200, 82] width 79 height 79
type input "#880088"
type input "0"
type input "5"
type input "999"
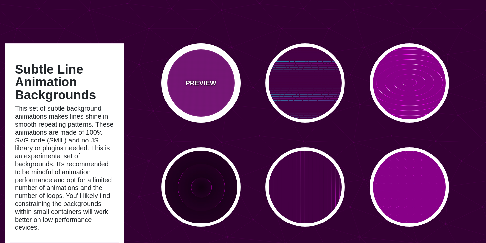
type input "0"
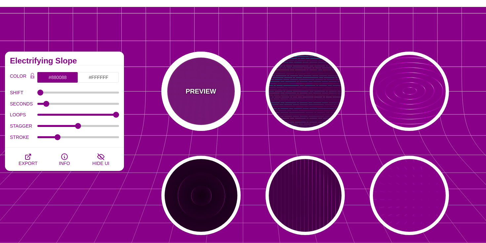
scroll to position [26, 0]
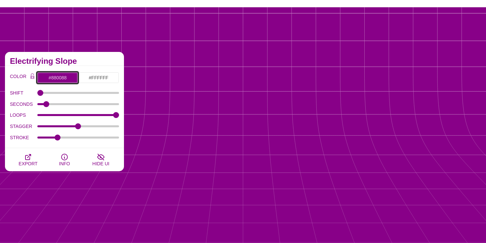
click at [58, 77] on input "#880088" at bounding box center [57, 77] width 41 height 11
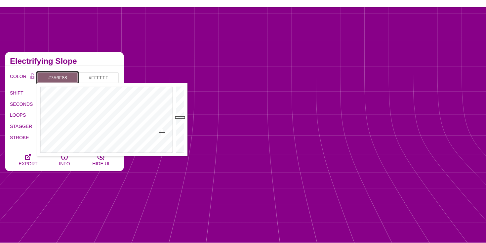
drag, startPoint x: 151, startPoint y: 87, endPoint x: 138, endPoint y: 140, distance: 54.1
click at [138, 140] on div at bounding box center [105, 119] width 137 height 73
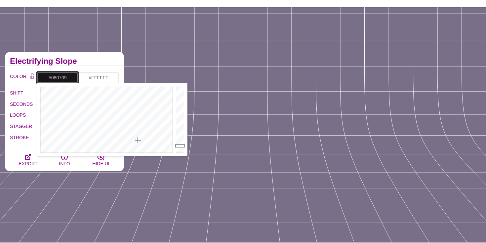
type input "#070608"
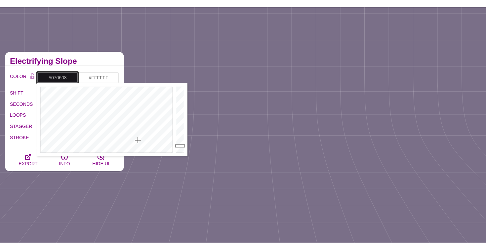
drag, startPoint x: 184, startPoint y: 117, endPoint x: 182, endPoint y: 151, distance: 33.5
click at [182, 150] on div at bounding box center [180, 119] width 13 height 73
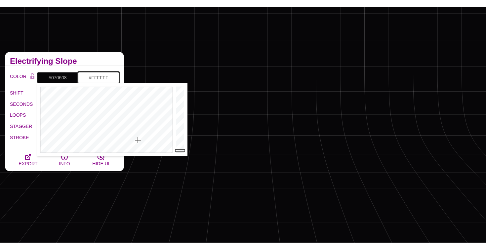
click at [102, 78] on input "#FFFFFF" at bounding box center [98, 77] width 41 height 11
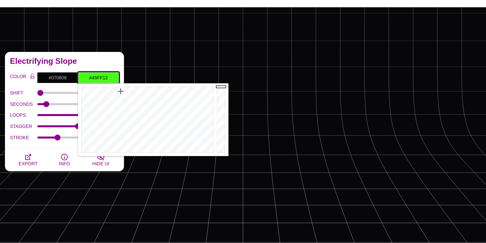
click at [121, 91] on div at bounding box center [146, 119] width 137 height 73
drag, startPoint x: 222, startPoint y: 87, endPoint x: 221, endPoint y: 147, distance: 59.9
click at [221, 147] on div at bounding box center [221, 119] width 13 height 73
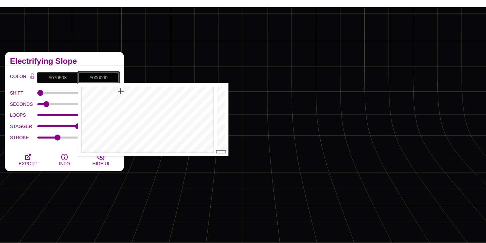
drag, startPoint x: 222, startPoint y: 147, endPoint x: 223, endPoint y: 155, distance: 8.3
click at [223, 155] on div at bounding box center [221, 119] width 13 height 73
type input "#0C2E03"
drag, startPoint x: 223, startPoint y: 153, endPoint x: 222, endPoint y: 141, distance: 12.6
click at [222, 141] on div at bounding box center [221, 119] width 13 height 73
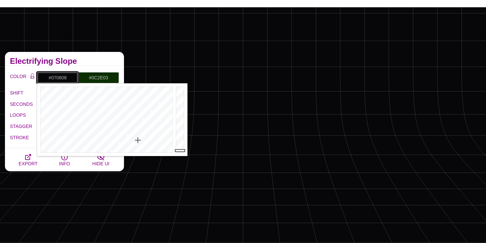
click at [59, 79] on input "#070608" at bounding box center [57, 77] width 41 height 11
drag, startPoint x: 139, startPoint y: 140, endPoint x: 26, endPoint y: 166, distance: 115.1
drag, startPoint x: 43, startPoint y: 151, endPoint x: 34, endPoint y: 161, distance: 12.7
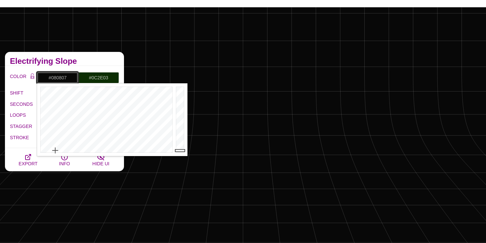
click at [55, 150] on div at bounding box center [105, 119] width 137 height 73
drag, startPoint x: 43, startPoint y: 153, endPoint x: 36, endPoint y: 153, distance: 7.0
type input "#FFFFFF"
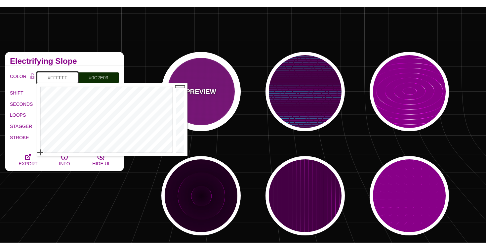
drag, startPoint x: 178, startPoint y: 150, endPoint x: 178, endPoint y: 65, distance: 84.3
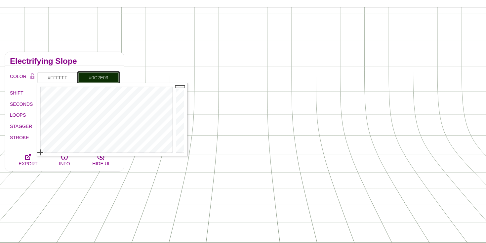
click at [101, 74] on input "#0C2E03" at bounding box center [98, 77] width 41 height 11
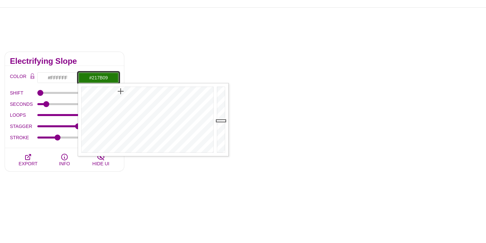
drag, startPoint x: 224, startPoint y: 141, endPoint x: 224, endPoint y: 121, distance: 19.8
click at [224, 121] on div at bounding box center [221, 119] width 13 height 73
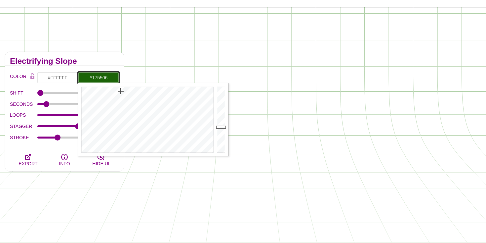
drag, startPoint x: 224, startPoint y: 121, endPoint x: 224, endPoint y: 131, distance: 9.9
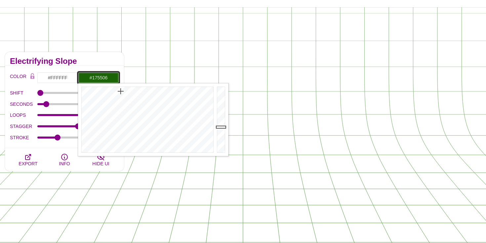
click at [224, 131] on div at bounding box center [221, 119] width 13 height 73
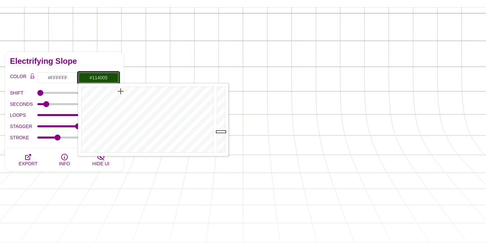
drag, startPoint x: 224, startPoint y: 131, endPoint x: 224, endPoint y: 136, distance: 5.3
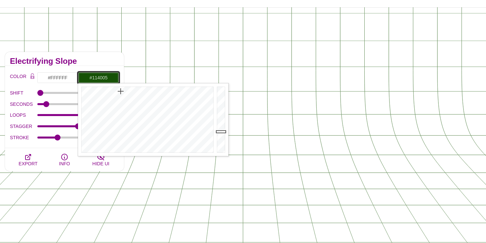
click at [224, 136] on div at bounding box center [221, 119] width 13 height 73
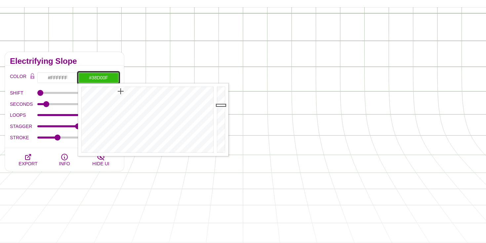
drag, startPoint x: 224, startPoint y: 136, endPoint x: 224, endPoint y: 99, distance: 37.0
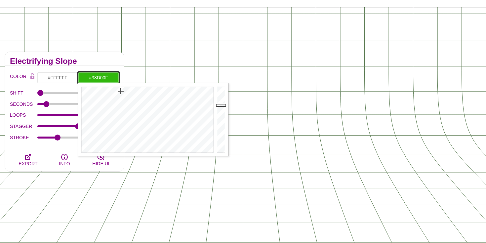
click at [224, 99] on div at bounding box center [221, 119] width 13 height 73
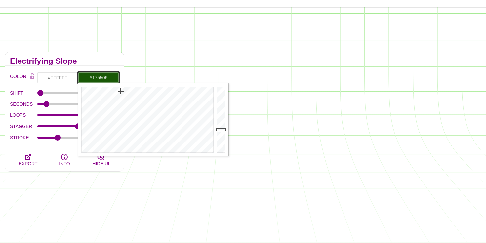
drag, startPoint x: 224, startPoint y: 99, endPoint x: 224, endPoint y: 131, distance: 31.8
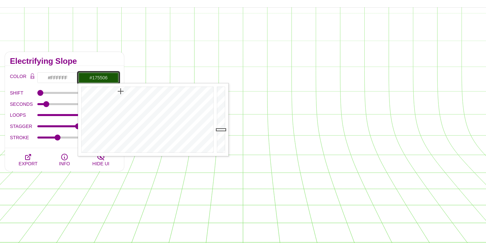
click at [224, 131] on div at bounding box center [221, 119] width 13 height 73
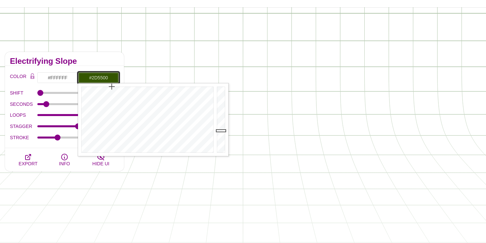
drag, startPoint x: 121, startPoint y: 90, endPoint x: 114, endPoint y: 77, distance: 15.2
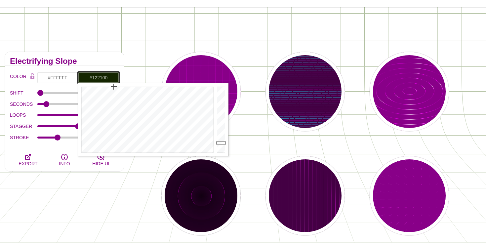
drag, startPoint x: 223, startPoint y: 130, endPoint x: 223, endPoint y: 144, distance: 13.9
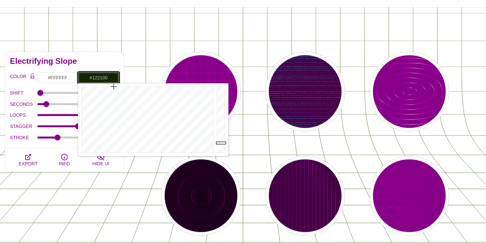
click at [223, 144] on div at bounding box center [221, 119] width 13 height 73
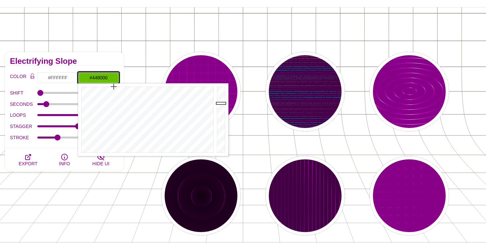
drag, startPoint x: 223, startPoint y: 144, endPoint x: 229, endPoint y: 119, distance: 25.2
drag, startPoint x: 115, startPoint y: 88, endPoint x: 127, endPoint y: 131, distance: 44.5
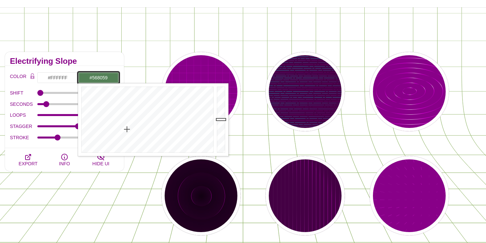
click at [127, 131] on div at bounding box center [146, 119] width 137 height 73
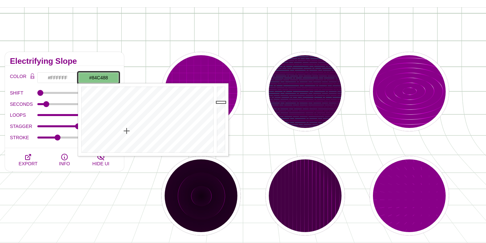
type input "#85C589"
drag, startPoint x: 223, startPoint y: 119, endPoint x: 222, endPoint y: 102, distance: 17.5
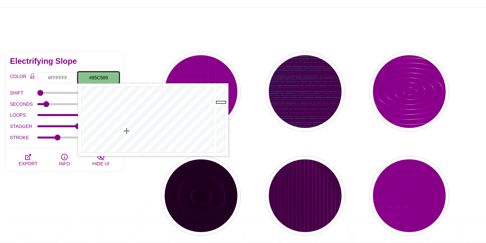
click at [222, 102] on div at bounding box center [221, 119] width 13 height 73
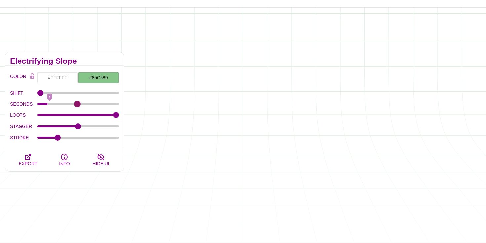
drag, startPoint x: 47, startPoint y: 103, endPoint x: 77, endPoint y: 103, distance: 30.4
click at [77, 103] on input "SECONDS" at bounding box center [78, 104] width 82 height 3
drag, startPoint x: 77, startPoint y: 103, endPoint x: 49, endPoint y: 103, distance: 28.4
click at [48, 103] on input "SECONDS" at bounding box center [78, 104] width 82 height 3
drag, startPoint x: 49, startPoint y: 105, endPoint x: 34, endPoint y: 104, distance: 14.9
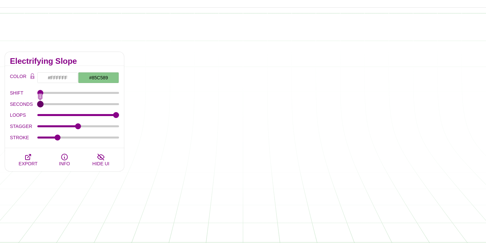
click at [37, 104] on input "SECONDS" at bounding box center [78, 104] width 82 height 3
drag, startPoint x: 41, startPoint y: 104, endPoint x: 46, endPoint y: 103, distance: 5.3
click at [46, 103] on input "SECONDS" at bounding box center [78, 104] width 82 height 3
drag, startPoint x: 46, startPoint y: 103, endPoint x: 42, endPoint y: 104, distance: 4.0
type input "2"
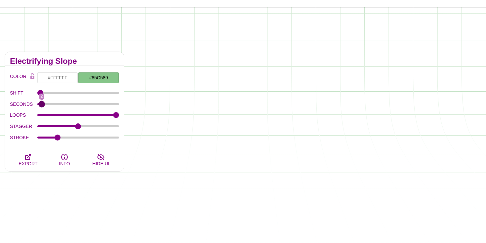
click at [42, 104] on input "SECONDS" at bounding box center [78, 104] width 82 height 3
type input "0"
drag, startPoint x: 40, startPoint y: 94, endPoint x: 30, endPoint y: 107, distance: 16.1
click at [37, 94] on input "SHIFT" at bounding box center [78, 93] width 82 height 3
drag, startPoint x: 42, startPoint y: 104, endPoint x: 106, endPoint y: 106, distance: 63.8
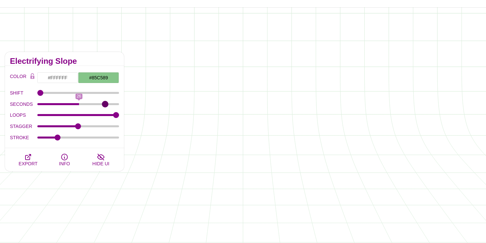
type input "43"
click at [105, 106] on input "SECONDS" at bounding box center [78, 104] width 82 height 3
drag, startPoint x: 117, startPoint y: 116, endPoint x: 30, endPoint y: 120, distance: 87.4
type input "0"
click at [37, 116] on input "LOOPS" at bounding box center [78, 115] width 82 height 3
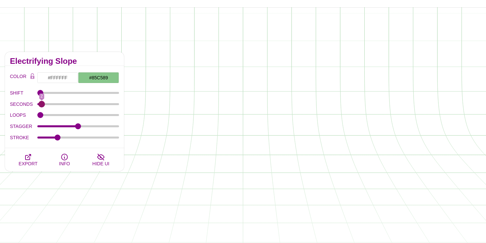
drag, startPoint x: 104, startPoint y: 105, endPoint x: 42, endPoint y: 107, distance: 61.9
click at [42, 106] on input "SECONDS" at bounding box center [78, 104] width 82 height 3
drag, startPoint x: 43, startPoint y: 107, endPoint x: 55, endPoint y: 106, distance: 12.3
type input "11"
click at [55, 106] on input "SECONDS" at bounding box center [78, 104] width 82 height 3
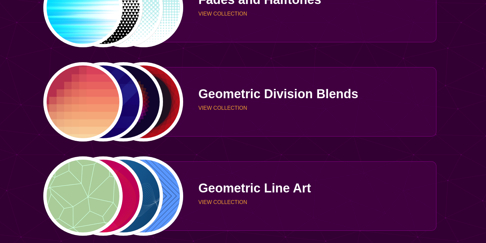
scroll to position [1230, 0]
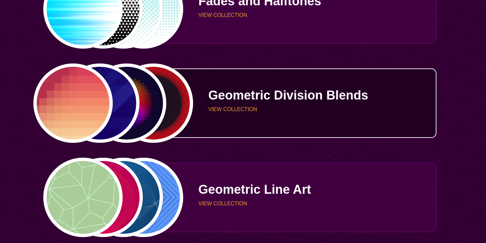
click at [224, 108] on p "VIEW COLLECTION" at bounding box center [319, 109] width 223 height 5
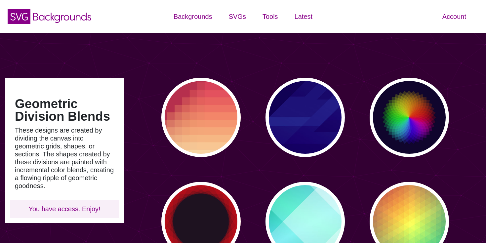
type input "#450057"
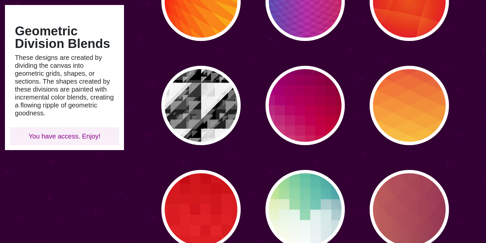
scroll to position [325, 0]
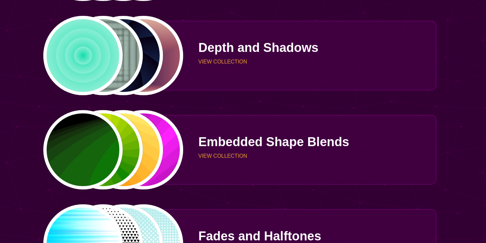
scroll to position [996, 0]
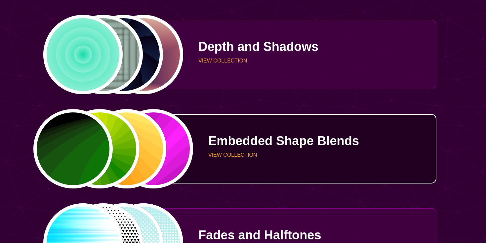
click at [238, 151] on div "Embedded Shape Blends VIEW COLLECTION" at bounding box center [310, 149] width 253 height 48
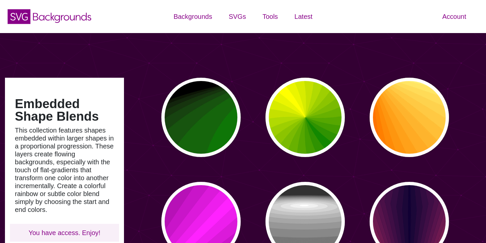
type input "#450057"
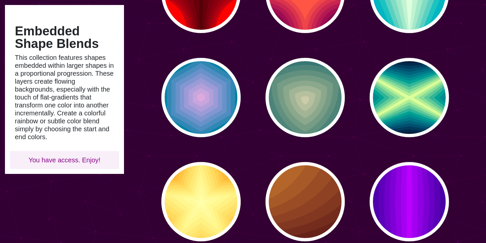
scroll to position [440, 0]
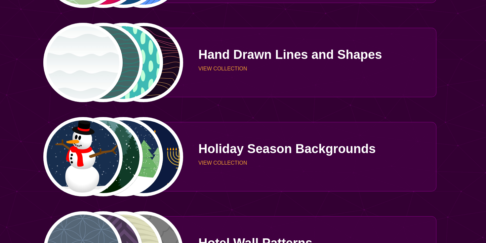
scroll to position [1466, 0]
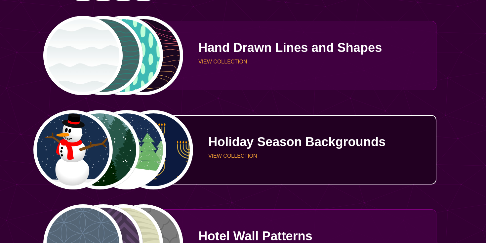
click at [221, 155] on p "VIEW COLLECTION" at bounding box center [319, 155] width 223 height 5
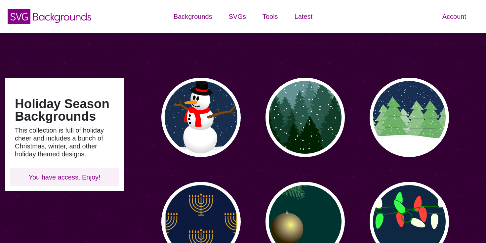
type input "#450057"
type input "#FFFFFF"
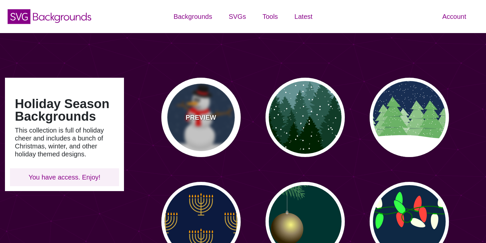
click at [203, 119] on p "PREVIEW" at bounding box center [201, 117] width 30 height 10
type input "#182E4E"
type input "#FF0000"
type input "#7A4810"
type input "20"
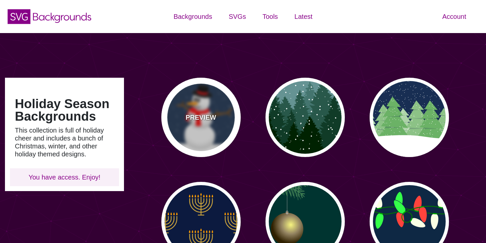
type input "10"
type input "0"
type input "0.25"
type input "0.5"
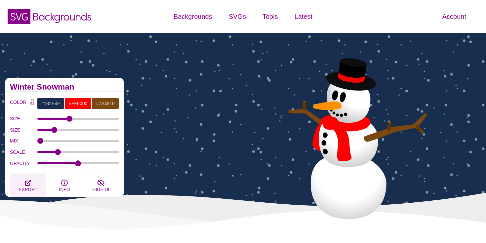
click at [31, 188] on span "EXPORT" at bounding box center [28, 189] width 19 height 5
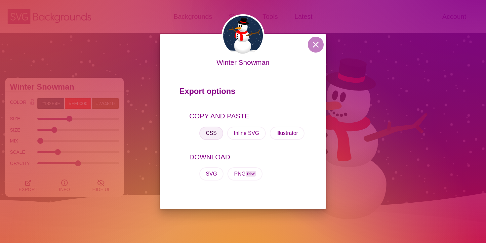
click at [202, 133] on button "CSS" at bounding box center [211, 133] width 24 height 13
click at [313, 46] on button at bounding box center [316, 45] width 16 height 16
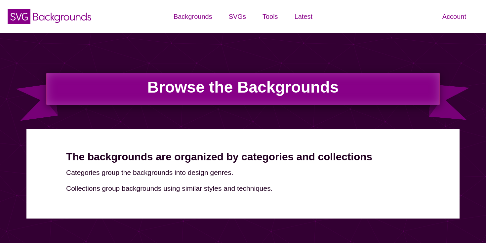
scroll to position [1466, 0]
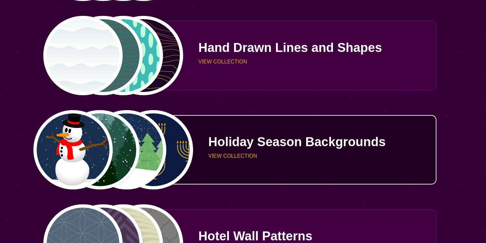
click at [219, 155] on p "VIEW COLLECTION" at bounding box center [319, 155] width 223 height 5
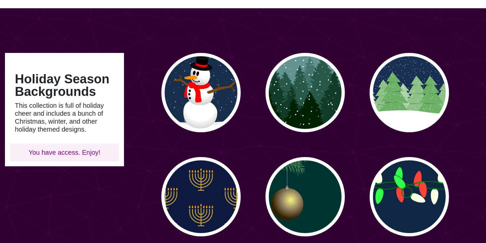
scroll to position [33, 0]
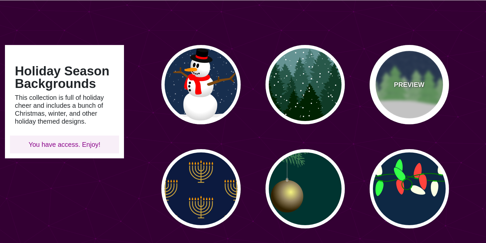
click at [396, 83] on p "PREVIEW" at bounding box center [409, 85] width 30 height 10
type input "#182E52"
type input "#6BB166"
type input "0"
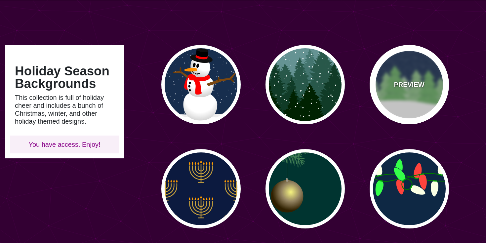
type input "15"
type input "0"
type input "0.2"
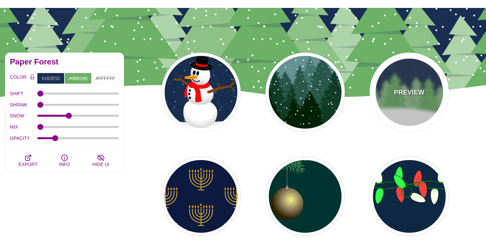
scroll to position [18, 0]
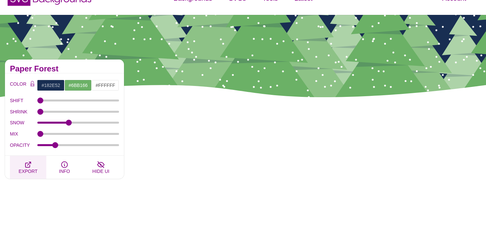
click at [26, 170] on span "EXPORT" at bounding box center [28, 171] width 19 height 5
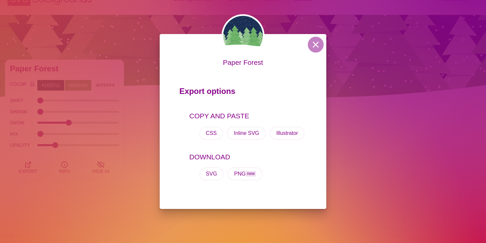
click at [219, 139] on div "CSS Inline SVG Illustrator" at bounding box center [248, 133] width 117 height 24
click at [214, 133] on button "CSS" at bounding box center [211, 133] width 24 height 13
click at [136, 68] on div "Paper Forest Export options COPY AND PASTE CSS Inline SVG Illustrator DOWNLOAD …" at bounding box center [243, 121] width 486 height 243
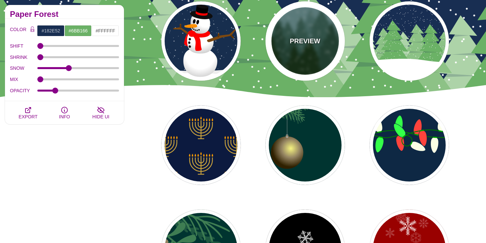
scroll to position [66, 0]
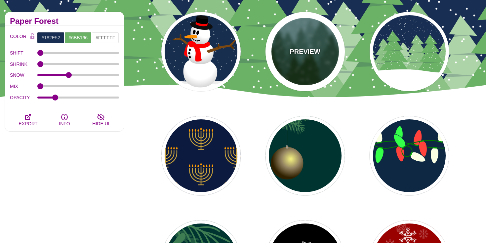
click at [315, 44] on div "PREVIEW" at bounding box center [305, 51] width 79 height 79
type input "#659393"
type input "#002200"
type input "20"
type input "10"
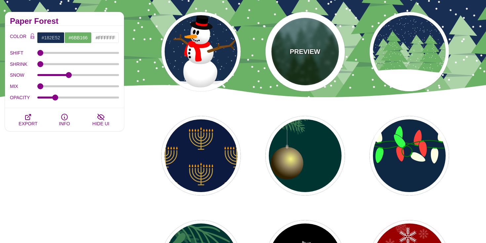
type input "0.25"
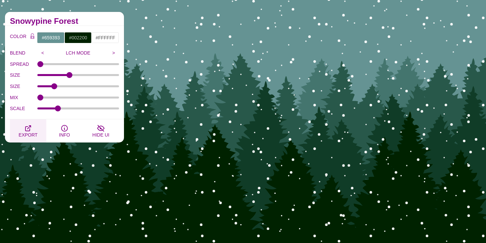
click at [23, 134] on span "EXPORT" at bounding box center [28, 134] width 19 height 5
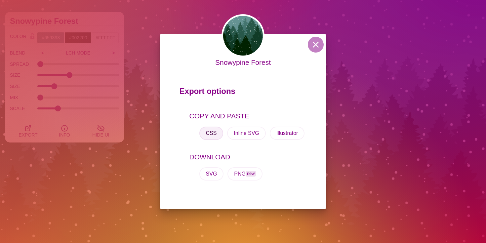
click at [213, 137] on button "CSS" at bounding box center [211, 133] width 24 height 13
click at [314, 49] on button at bounding box center [316, 45] width 16 height 16
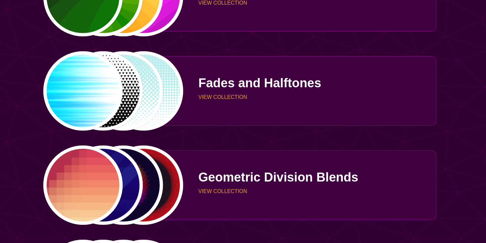
scroll to position [1148, 0]
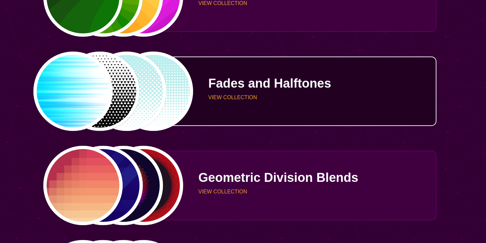
click at [275, 100] on p "VIEW COLLECTION" at bounding box center [319, 97] width 223 height 5
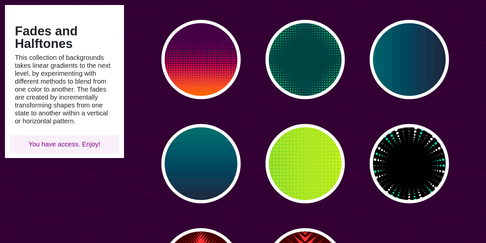
scroll to position [266, 0]
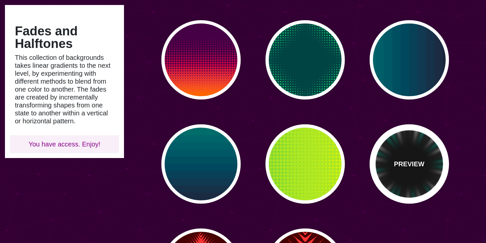
click at [411, 162] on p "PREVIEW" at bounding box center [409, 164] width 30 height 10
type input "#000000"
type input "#00CCAA"
type input "#333333"
type input "0"
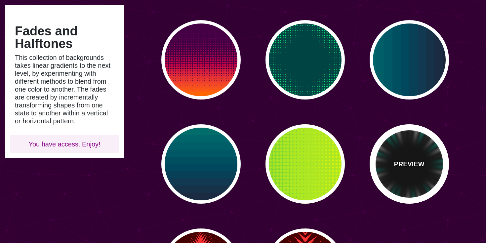
type input "0"
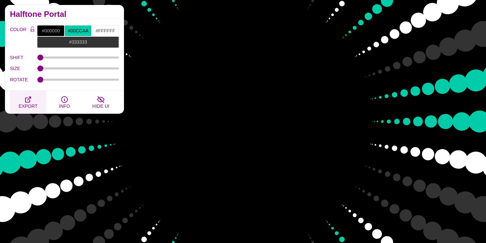
click at [33, 101] on button "EXPORT" at bounding box center [28, 102] width 36 height 23
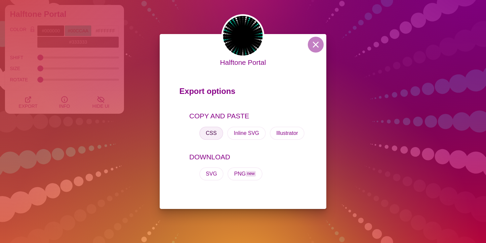
click at [209, 133] on button "CSS" at bounding box center [211, 133] width 24 height 13
click at [317, 44] on button at bounding box center [316, 45] width 16 height 16
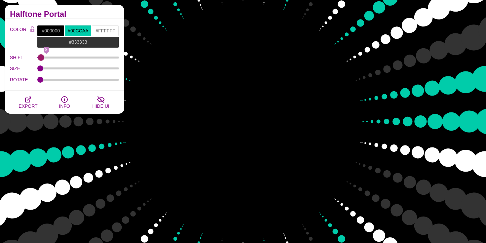
type input "0"
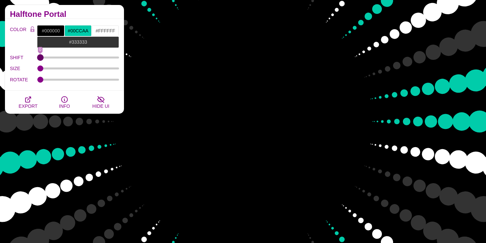
drag, startPoint x: 40, startPoint y: 57, endPoint x: 15, endPoint y: 58, distance: 25.5
click at [37, 58] on input "SHIFT" at bounding box center [78, 57] width 82 height 3
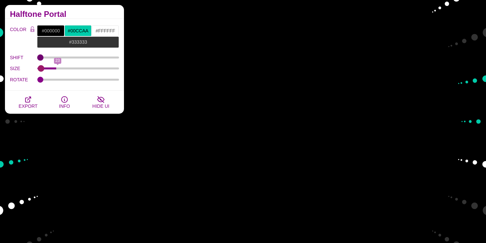
type input "0"
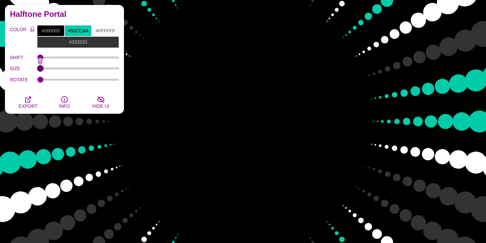
drag, startPoint x: 39, startPoint y: 67, endPoint x: 26, endPoint y: 68, distance: 13.2
click at [37, 68] on input "SIZE" at bounding box center [78, 68] width 82 height 3
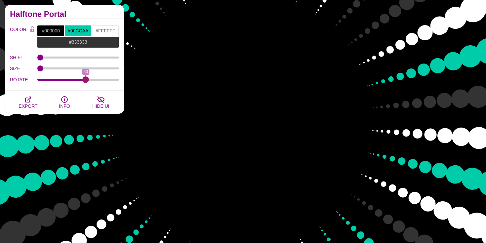
drag, startPoint x: 41, startPoint y: 78, endPoint x: 86, endPoint y: 79, distance: 45.0
click at [86, 79] on input "ROTATE" at bounding box center [78, 79] width 82 height 3
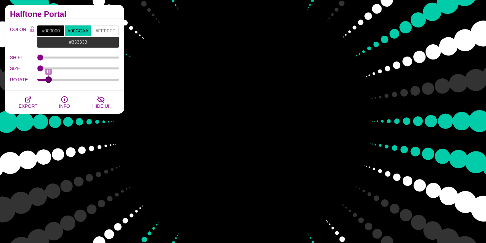
drag, startPoint x: 77, startPoint y: 79, endPoint x: 49, endPoint y: 84, distance: 28.8
type input "11"
click at [48, 81] on input "ROTATE" at bounding box center [78, 79] width 82 height 3
click at [77, 30] on input "#00CCAA" at bounding box center [77, 30] width 27 height 11
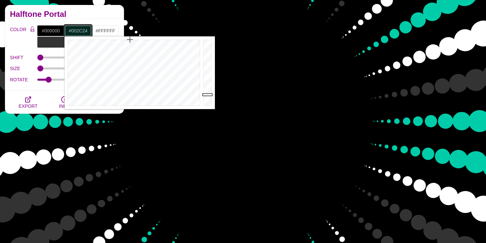
type input "#002D25"
drag, startPoint x: 210, startPoint y: 52, endPoint x: 208, endPoint y: 94, distance: 41.7
click at [208, 94] on div at bounding box center [208, 72] width 13 height 73
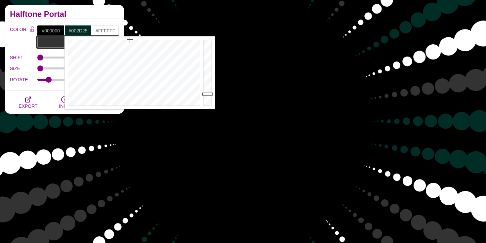
click at [56, 42] on input "#333333" at bounding box center [78, 41] width 82 height 11
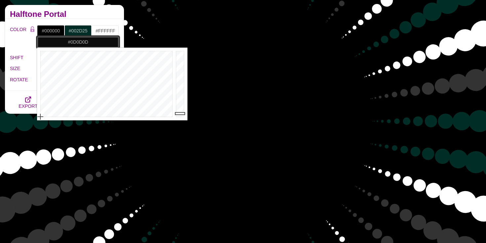
drag, startPoint x: 183, startPoint y: 104, endPoint x: 183, endPoint y: 113, distance: 9.9
click at [183, 113] on div at bounding box center [180, 84] width 13 height 73
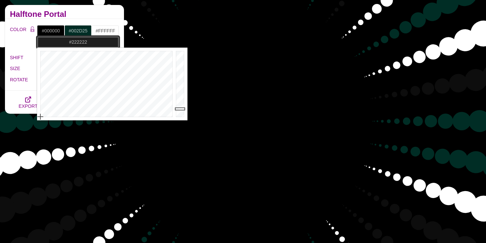
drag, startPoint x: 183, startPoint y: 113, endPoint x: 182, endPoint y: 108, distance: 5.5
click at [182, 108] on div at bounding box center [180, 84] width 13 height 73
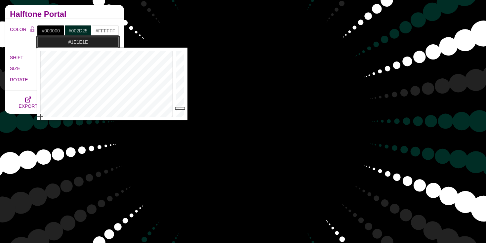
type input "#1D1D1D"
click at [182, 109] on div at bounding box center [180, 84] width 13 height 73
click at [108, 32] on input "#FFFFFF" at bounding box center [105, 30] width 27 height 11
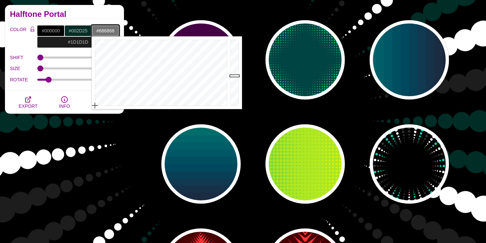
drag, startPoint x: 236, startPoint y: 39, endPoint x: 240, endPoint y: 79, distance: 39.6
click at [240, 79] on div at bounding box center [235, 72] width 13 height 73
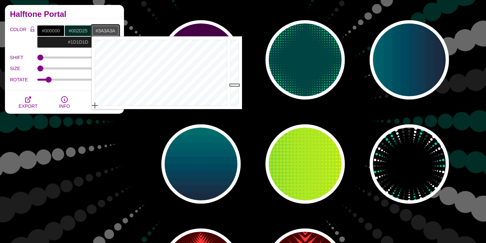
drag, startPoint x: 237, startPoint y: 80, endPoint x: 237, endPoint y: 91, distance: 10.6
click at [237, 91] on div at bounding box center [235, 72] width 13 height 73
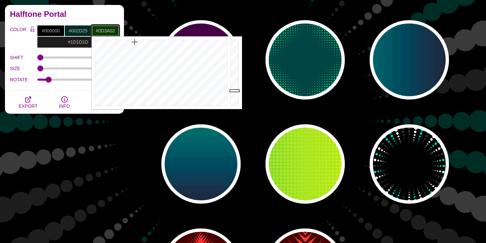
click at [135, 42] on div at bounding box center [160, 72] width 137 height 73
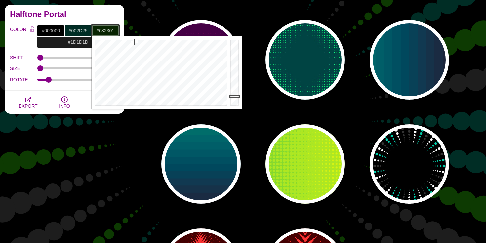
drag, startPoint x: 234, startPoint y: 90, endPoint x: 234, endPoint y: 97, distance: 7.0
click at [234, 97] on div at bounding box center [235, 72] width 13 height 73
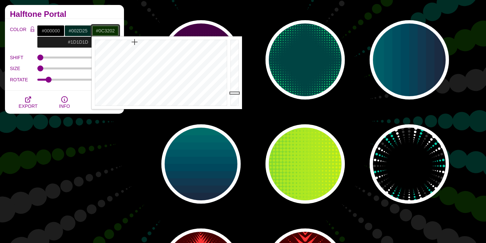
drag, startPoint x: 234, startPoint y: 97, endPoint x: 234, endPoint y: 93, distance: 4.3
click at [234, 93] on div at bounding box center [235, 72] width 13 height 73
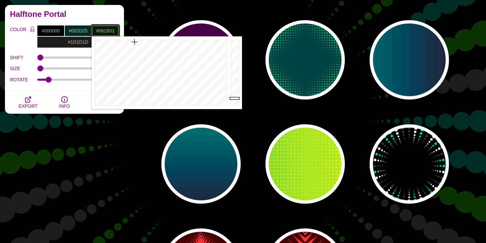
drag, startPoint x: 234, startPoint y: 93, endPoint x: 235, endPoint y: 99, distance: 6.0
click at [235, 99] on div at bounding box center [235, 72] width 13 height 73
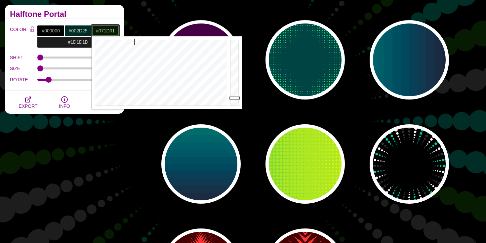
type input "#071C01"
click at [235, 98] on div at bounding box center [235, 72] width 13 height 73
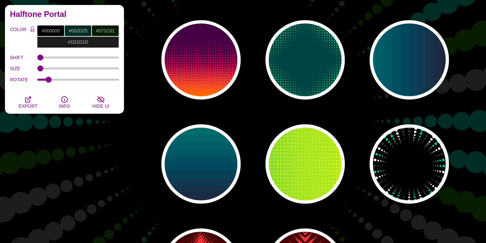
click at [158, 128] on div "PREVIEW PREVIEW PREVIEW PREVIEW PREVIEW PREVIEW PREVIEW PREVIEW PREVIEW PREVIEW…" at bounding box center [307, 60] width 357 height 506
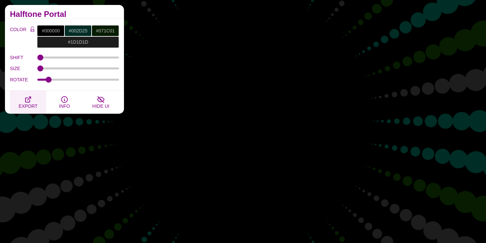
click at [28, 107] on span "EXPORT" at bounding box center [28, 106] width 19 height 5
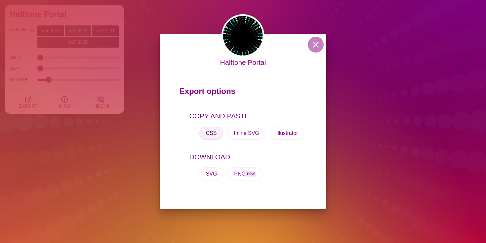
click at [214, 134] on button "CSS" at bounding box center [211, 133] width 24 height 13
click at [320, 44] on button at bounding box center [316, 45] width 16 height 16
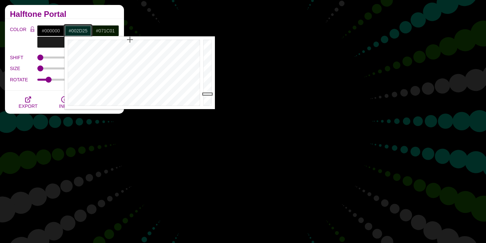
click at [78, 31] on input "#002D25" at bounding box center [77, 30] width 27 height 11
click at [78, 29] on input "#002D25" at bounding box center [77, 30] width 27 height 11
paste input "663c"
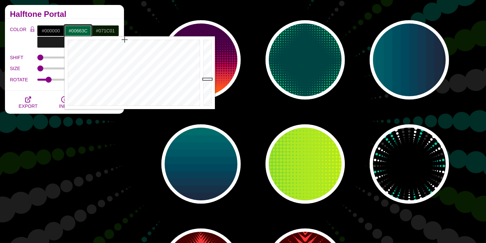
type input "#00663C"
click at [245, 94] on div "PREVIEW PREVIEW PREVIEW PREVIEW PREVIEW PREVIEW PREVIEW PREVIEW PREVIEW PREVIEW…" at bounding box center [307, 60] width 357 height 506
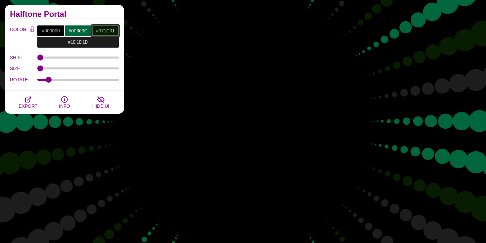
click at [104, 30] on input "#071C01" at bounding box center [105, 30] width 27 height 11
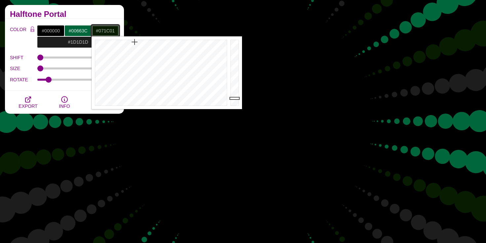
click at [106, 30] on input "#071C01" at bounding box center [105, 30] width 27 height 11
paste input "0663c"
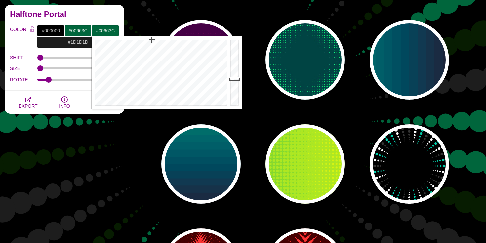
click at [259, 69] on div "PREVIEW PREVIEW PREVIEW PREVIEW PREVIEW PREVIEW PREVIEW PREVIEW PREVIEW PREVIEW…" at bounding box center [307, 60] width 357 height 506
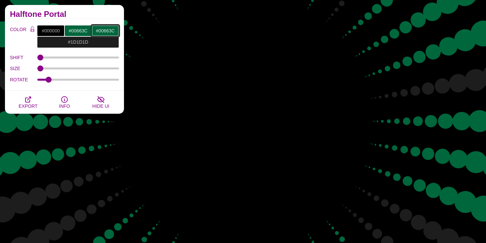
click at [108, 32] on input "#00663C" at bounding box center [105, 30] width 27 height 11
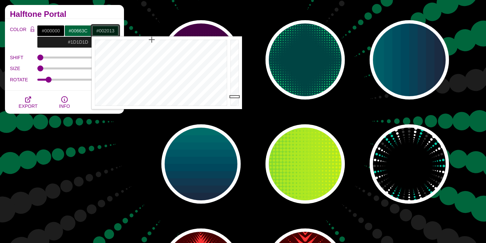
type input "#001F12"
drag, startPoint x: 236, startPoint y: 79, endPoint x: 235, endPoint y: 98, distance: 18.9
click at [235, 98] on div at bounding box center [235, 72] width 13 height 73
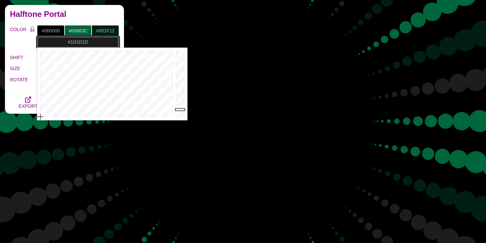
click at [79, 40] on input "#1D1D1D" at bounding box center [78, 41] width 82 height 11
paste input "00663c"
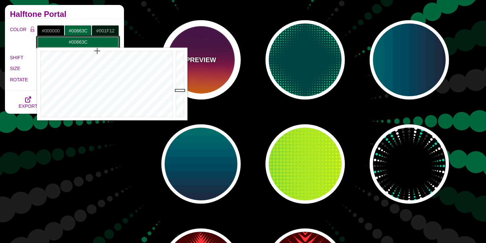
type input "#00663C"
click at [236, 50] on div "PREVIEW" at bounding box center [200, 59] width 79 height 79
type input "#440044"
type input "#FF6600"
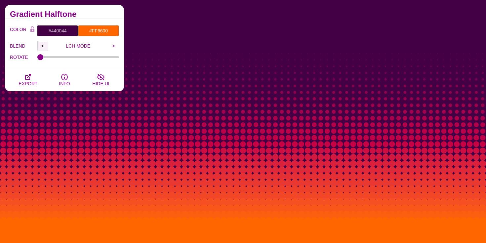
click at [42, 47] on input "<" at bounding box center [42, 46] width 11 height 10
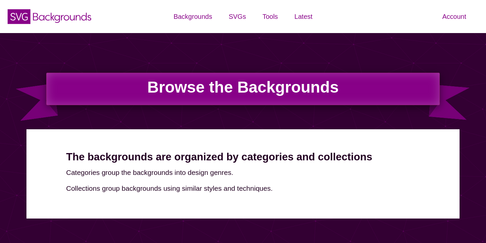
scroll to position [1147, 0]
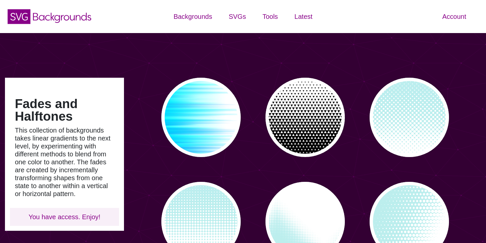
scroll to position [266, 0]
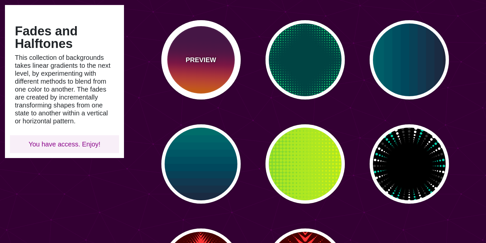
click at [186, 64] on p "PREVIEW" at bounding box center [201, 60] width 30 height 10
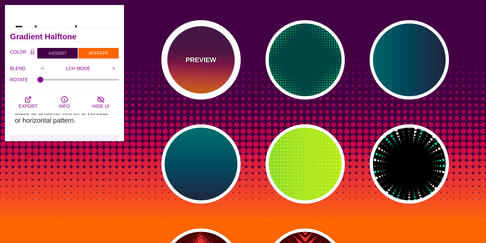
type input "#440044"
type input "#FF6600"
type input "0"
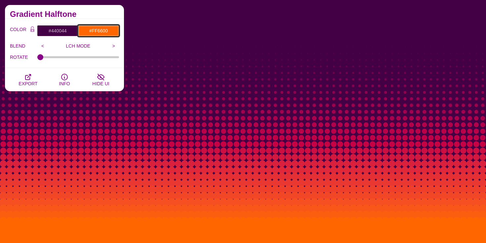
click at [100, 31] on input "#FF6600" at bounding box center [98, 30] width 41 height 11
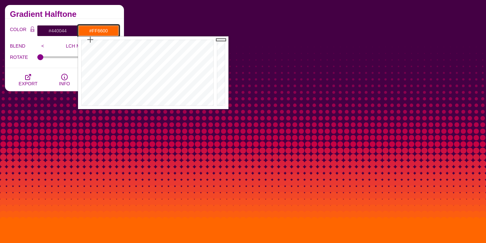
click at [97, 31] on input "#FF6600" at bounding box center [98, 30] width 41 height 11
paste input "00663c"
type input "#00663C"
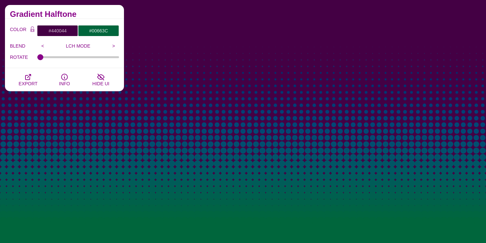
click at [105, 16] on h2 "Gradient Halftone" at bounding box center [64, 14] width 109 height 5
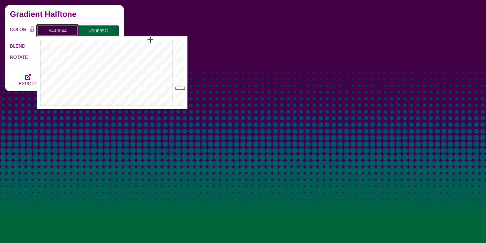
click at [61, 30] on input "#440044" at bounding box center [57, 30] width 41 height 11
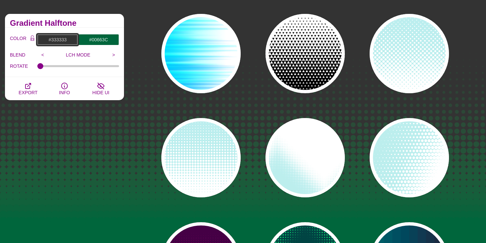
scroll to position [62, 0]
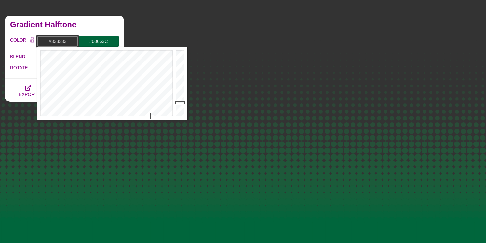
click at [58, 40] on input "#333333" at bounding box center [57, 41] width 41 height 11
type input "#000000"
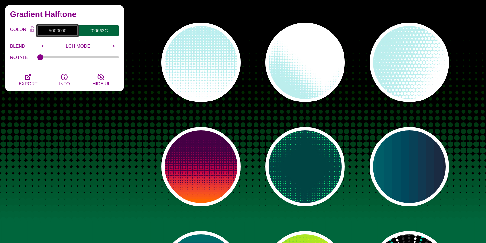
scroll to position [154, 0]
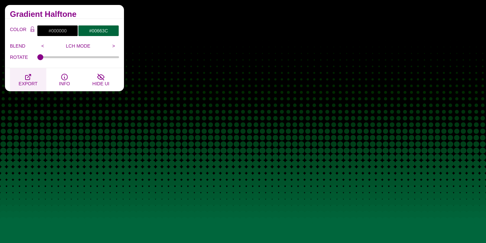
click at [28, 83] on span "EXPORT" at bounding box center [28, 83] width 19 height 5
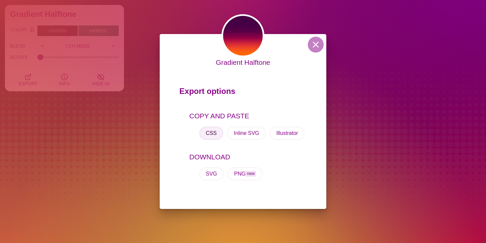
click at [210, 133] on button "CSS" at bounding box center [211, 133] width 24 height 13
click at [315, 49] on button at bounding box center [316, 45] width 16 height 16
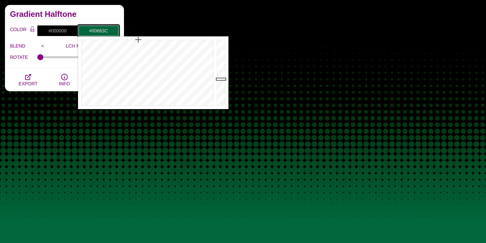
click at [105, 32] on input "#00663C" at bounding box center [98, 30] width 41 height 11
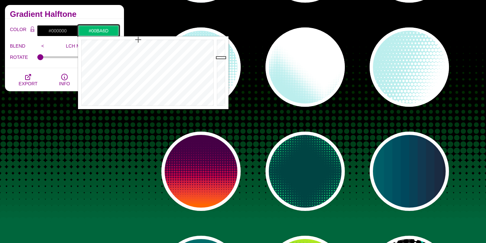
drag, startPoint x: 223, startPoint y: 78, endPoint x: 222, endPoint y: 58, distance: 20.2
click at [222, 58] on div at bounding box center [221, 72] width 13 height 73
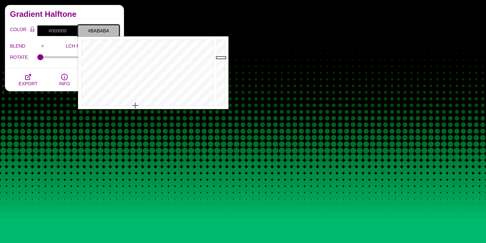
drag, startPoint x: 138, startPoint y: 40, endPoint x: 135, endPoint y: 108, distance: 67.8
click at [135, 108] on div at bounding box center [146, 72] width 137 height 73
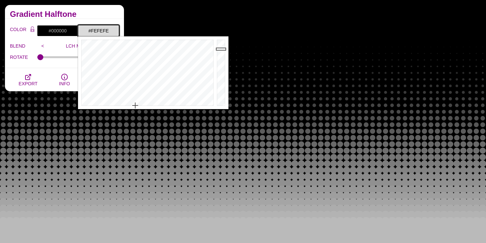
type input "#FFFFFF"
drag, startPoint x: 223, startPoint y: 56, endPoint x: 222, endPoint y: 24, distance: 32.1
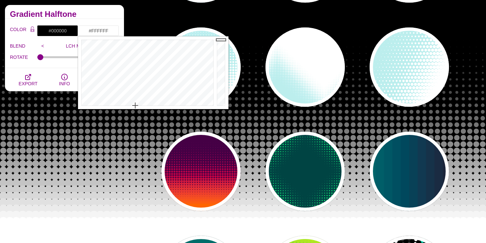
click at [146, 146] on div "PREVIEW PREVIEW PREVIEW PREVIEW PREVIEW PREVIEW PREVIEW PREVIEW PREVIEW PREVIEW…" at bounding box center [307, 171] width 357 height 506
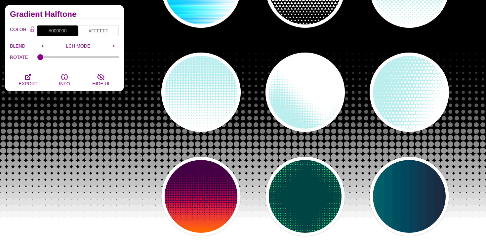
scroll to position [180, 0]
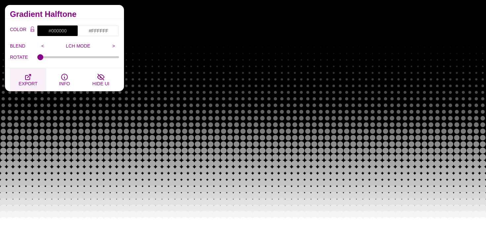
click at [26, 77] on icon "button" at bounding box center [28, 77] width 8 height 8
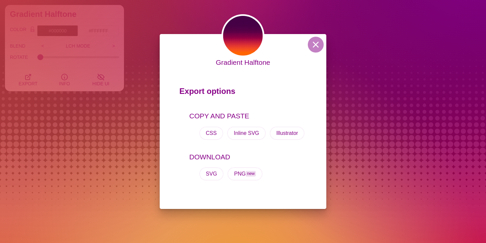
click at [209, 125] on div "CSS Inline SVG Illustrator" at bounding box center [248, 133] width 117 height 24
click at [213, 138] on button "CSS" at bounding box center [211, 133] width 24 height 13
click at [134, 204] on div "Gradient Halftone Export options COPY AND PASTE CSS Inline SVG Illustrator DOWN…" at bounding box center [243, 121] width 486 height 243
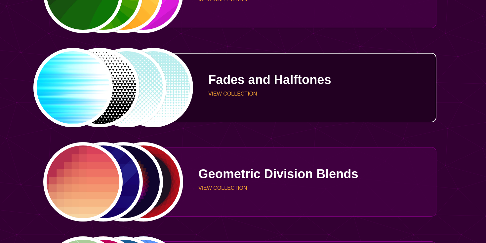
scroll to position [1153, 0]
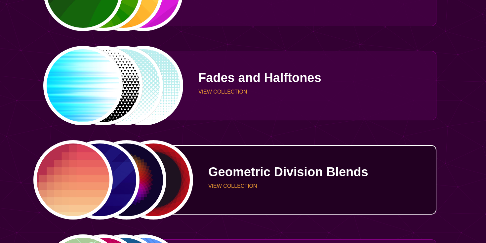
click at [258, 163] on div "Geometric Division Blends VIEW COLLECTION" at bounding box center [310, 180] width 253 height 48
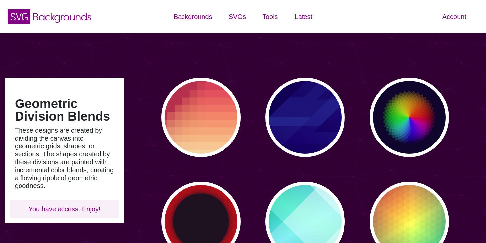
type input "#450057"
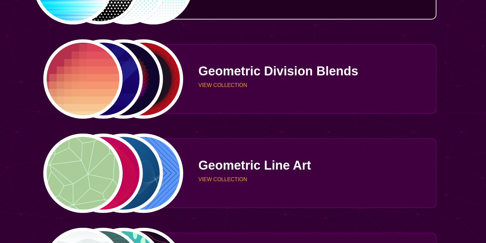
scroll to position [1281, 0]
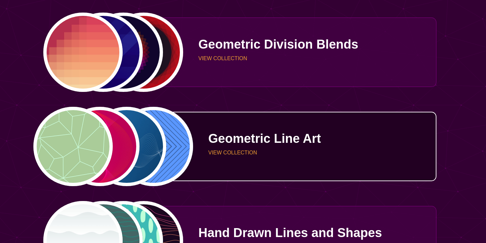
click at [266, 142] on p "Geometric Line Art" at bounding box center [319, 138] width 223 height 13
click at [235, 155] on p "VIEW COLLECTION" at bounding box center [319, 152] width 223 height 5
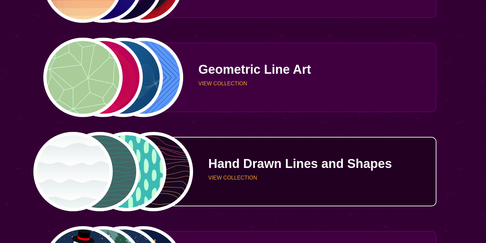
scroll to position [1353, 0]
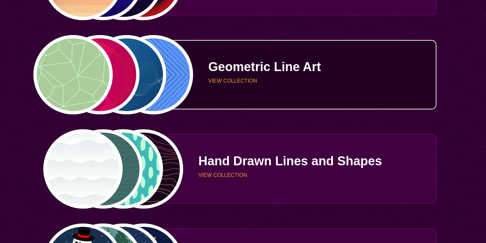
click at [231, 82] on p "VIEW COLLECTION" at bounding box center [319, 80] width 223 height 5
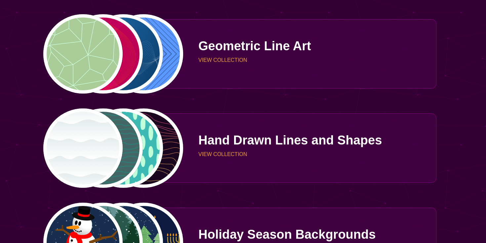
scroll to position [1409, 0]
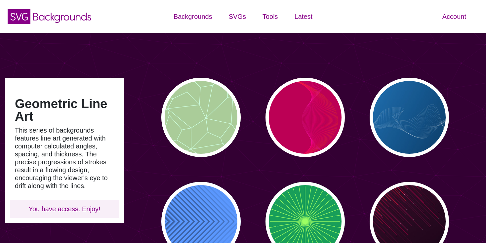
type input "#450057"
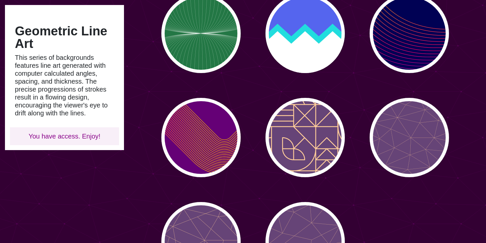
scroll to position [551, 0]
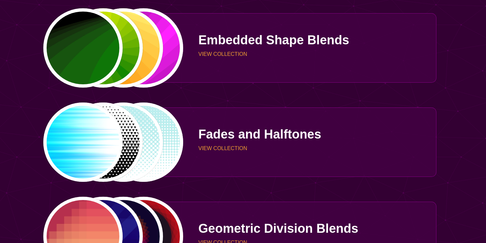
scroll to position [1097, 0]
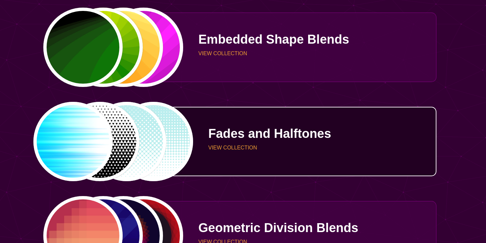
click at [262, 138] on p "Fades and Halftones" at bounding box center [319, 133] width 223 height 13
click at [238, 147] on p "VIEW COLLECTION" at bounding box center [319, 147] width 223 height 5
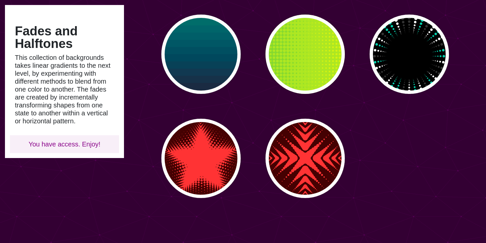
scroll to position [321, 0]
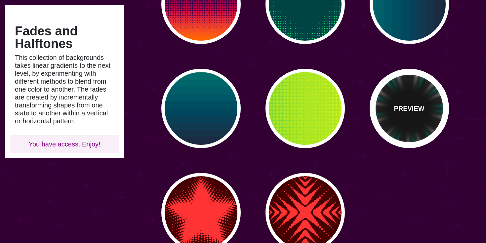
click at [405, 107] on p "PREVIEW" at bounding box center [409, 109] width 30 height 10
type input "#000000"
type input "#00CCAA"
type input "#333333"
type input "0"
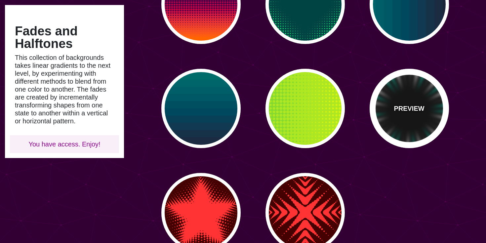
type input "0"
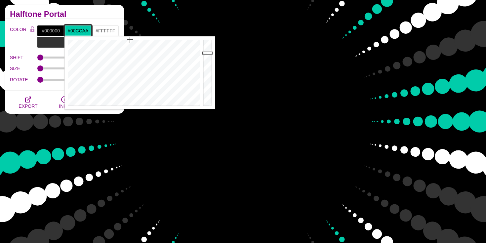
click at [82, 31] on input "#00CCAA" at bounding box center [77, 30] width 27 height 11
click at [75, 30] on input "#00CCAA" at bounding box center [77, 30] width 27 height 11
paste input "#00663c"
click at [72, 31] on input "##00663c" at bounding box center [77, 30] width 27 height 11
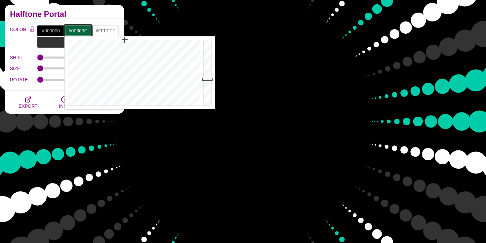
type input "#00663C"
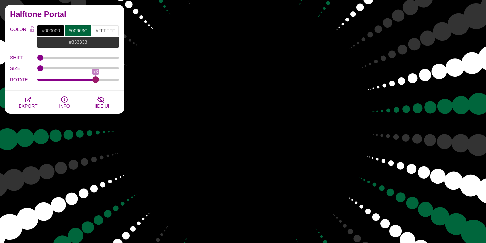
drag, startPoint x: 41, startPoint y: 80, endPoint x: 95, endPoint y: 90, distance: 54.8
type input "73"
click at [95, 81] on input "ROTATE" at bounding box center [78, 79] width 82 height 3
click at [76, 30] on input "#00663C" at bounding box center [77, 30] width 27 height 11
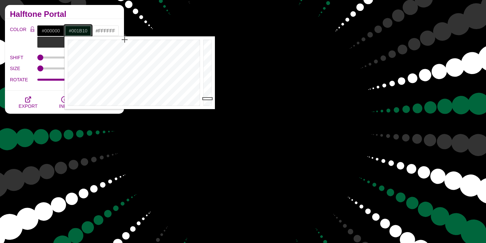
drag, startPoint x: 209, startPoint y: 78, endPoint x: 211, endPoint y: 99, distance: 20.6
click at [211, 99] on div at bounding box center [208, 72] width 13 height 73
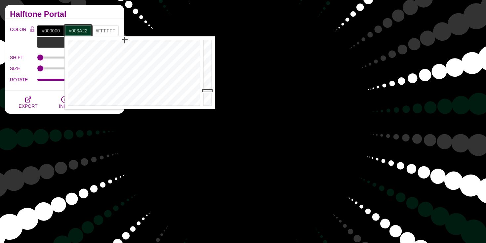
drag, startPoint x: 210, startPoint y: 99, endPoint x: 210, endPoint y: 91, distance: 8.3
click at [210, 91] on div at bounding box center [208, 72] width 13 height 73
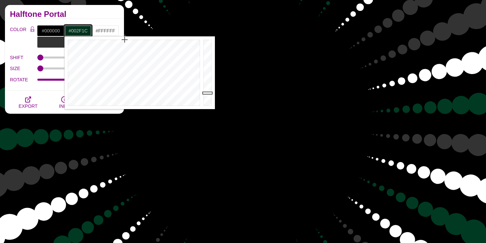
type input "#002E1B"
click at [210, 94] on div at bounding box center [208, 72] width 13 height 73
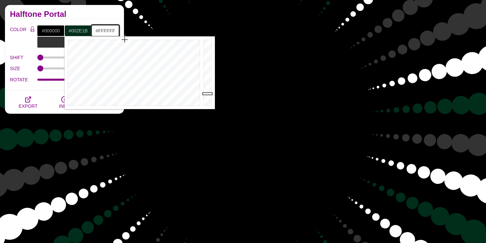
click at [109, 30] on input "#FFFFFF" at bounding box center [105, 30] width 27 height 11
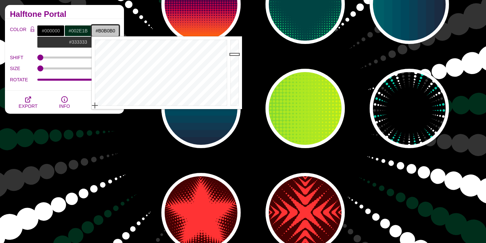
drag, startPoint x: 236, startPoint y: 40, endPoint x: 237, endPoint y: 60, distance: 20.2
click at [237, 60] on div at bounding box center [235, 72] width 13 height 73
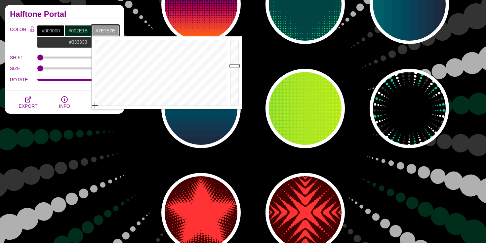
drag, startPoint x: 237, startPoint y: 60, endPoint x: 237, endPoint y: 73, distance: 12.9
click at [237, 73] on div at bounding box center [235, 72] width 13 height 73
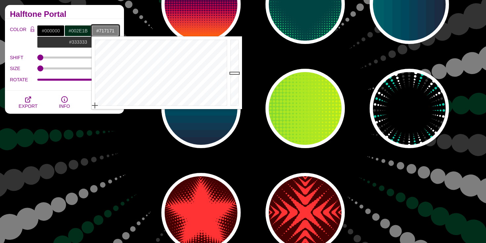
click at [237, 76] on div at bounding box center [235, 72] width 13 height 73
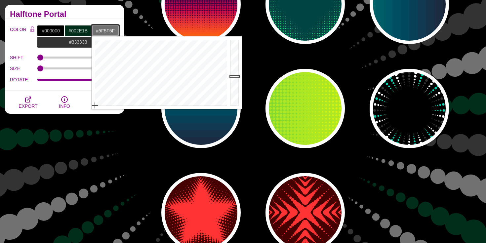
type input "#5C5C5C"
drag, startPoint x: 237, startPoint y: 76, endPoint x: 237, endPoint y: 82, distance: 5.3
click at [237, 82] on div at bounding box center [235, 72] width 13 height 73
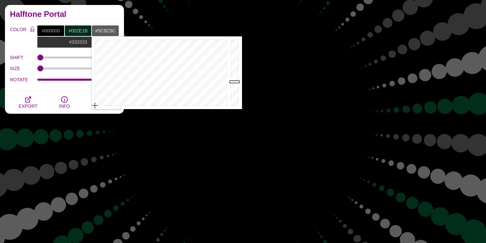
click at [68, 87] on div "COLOR #000000 #002E1B #5C5C5C #333333 #555555 #666666 #777777 #888888 #999999 B…" at bounding box center [64, 55] width 119 height 72
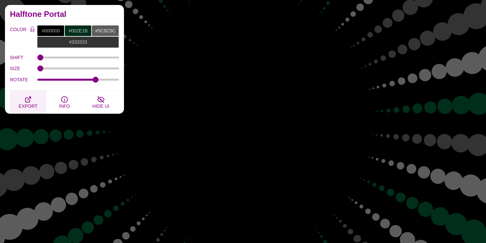
click at [28, 102] on icon "button" at bounding box center [27, 99] width 5 height 5
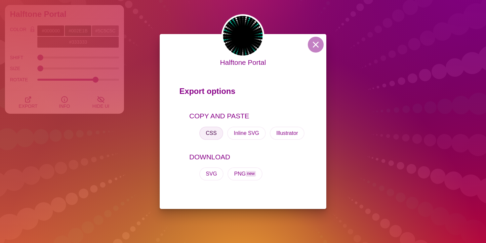
click at [211, 133] on button "CSS" at bounding box center [211, 133] width 24 height 13
click at [317, 46] on button at bounding box center [316, 45] width 16 height 16
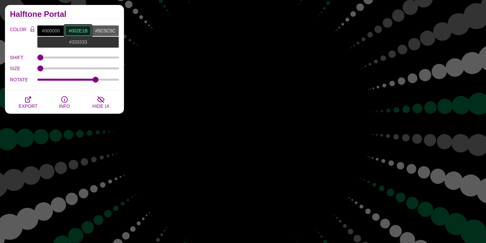
click at [78, 30] on input "#002E1B" at bounding box center [77, 30] width 27 height 11
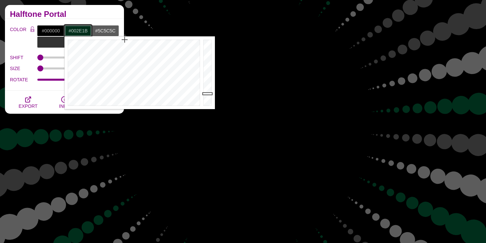
click at [78, 30] on input "#002E1B" at bounding box center [77, 30] width 27 height 11
paste input "background-color: #000000; background-image: url("data:image/svg+xml,%3Csvg xml…"
click at [80, 30] on input "#002E1B" at bounding box center [77, 30] width 27 height 11
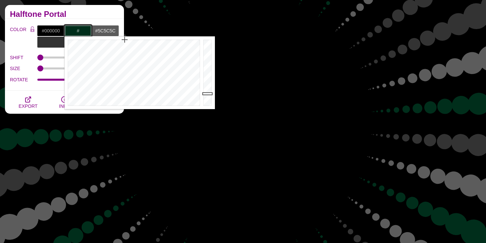
paste input "background-color: #000000; background-image: url("data:image/svg+xml,%3Csvg xml…"
click at [73, 31] on input "#002E1B" at bounding box center [77, 30] width 27 height 11
type input "#"
paste input "#00663c"
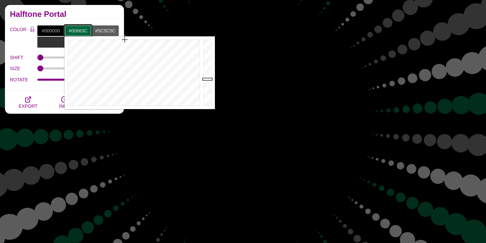
type input "#00663C"
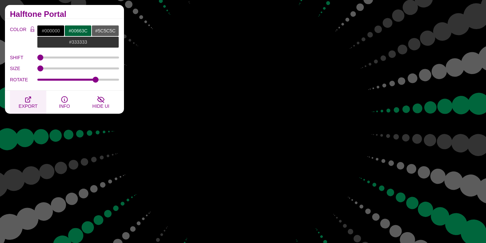
click at [28, 105] on span "EXPORT" at bounding box center [28, 106] width 19 height 5
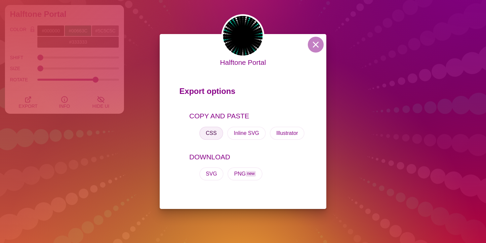
click at [209, 133] on button "CSS" at bounding box center [211, 133] width 24 height 13
click at [316, 48] on button at bounding box center [316, 45] width 16 height 16
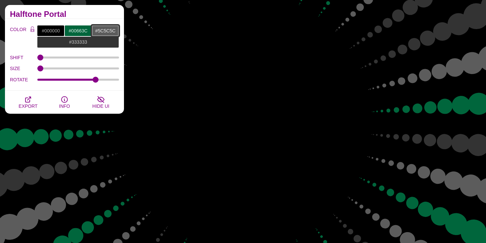
click at [107, 30] on input "#5C5C5C" at bounding box center [105, 30] width 27 height 11
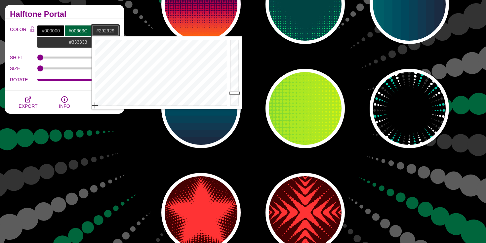
drag, startPoint x: 236, startPoint y: 80, endPoint x: 236, endPoint y: 95, distance: 14.6
click at [236, 95] on div at bounding box center [235, 72] width 13 height 73
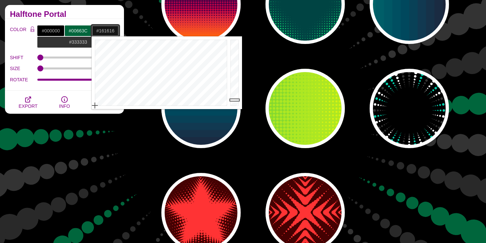
type input "#151515"
drag, startPoint x: 236, startPoint y: 95, endPoint x: 236, endPoint y: 100, distance: 5.3
click at [236, 100] on div at bounding box center [235, 72] width 13 height 73
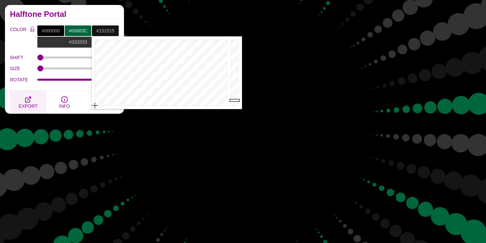
click at [31, 105] on span "EXPORT" at bounding box center [28, 106] width 19 height 5
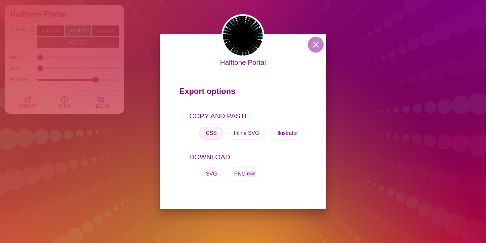
click at [213, 131] on button "CSS" at bounding box center [211, 133] width 24 height 13
